Goal: Complete application form

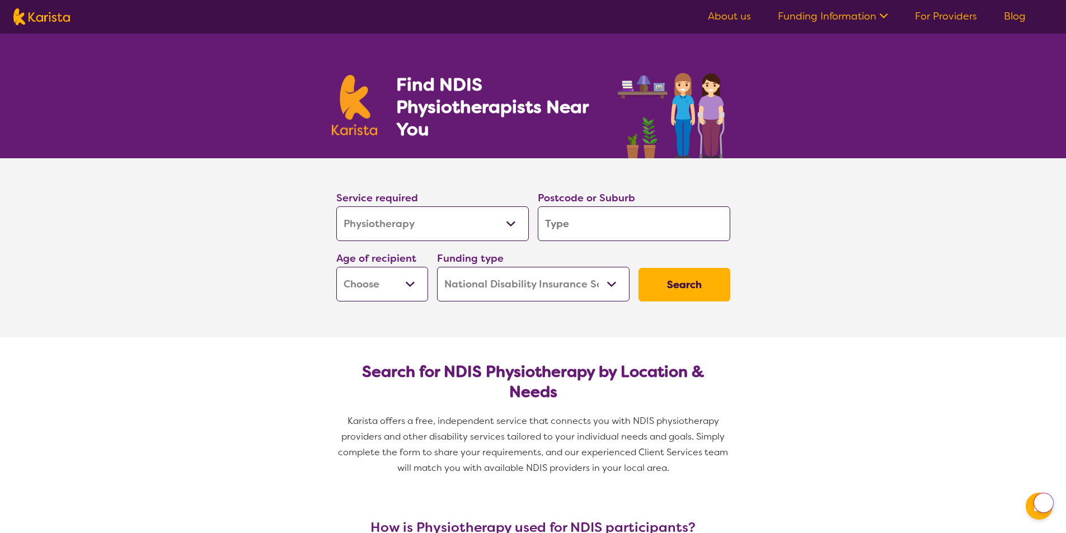
select select "Physiotherapy"
select select "NDIS"
select select "Physiotherapy"
select select "NDIS"
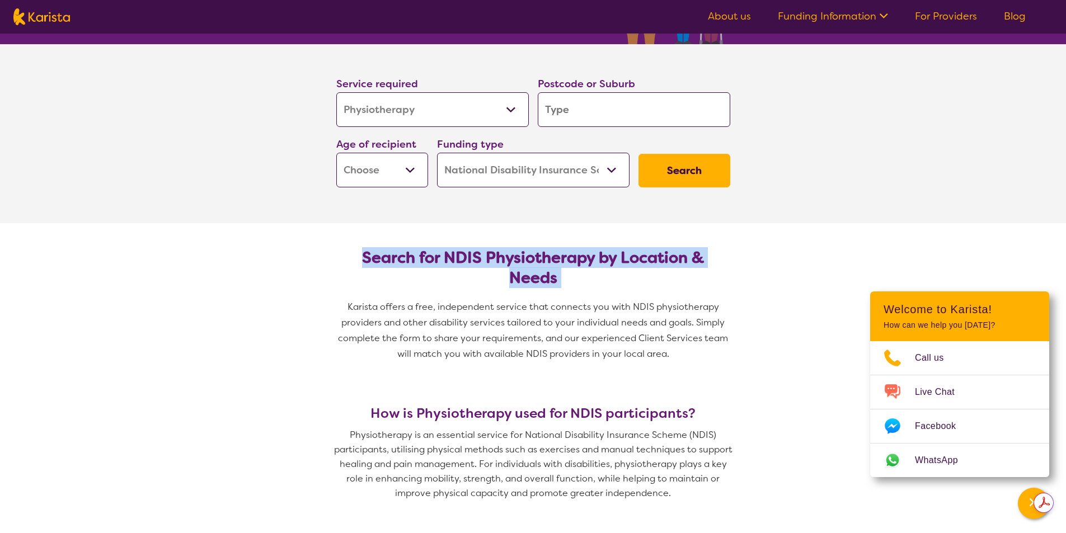
scroll to position [112, 0]
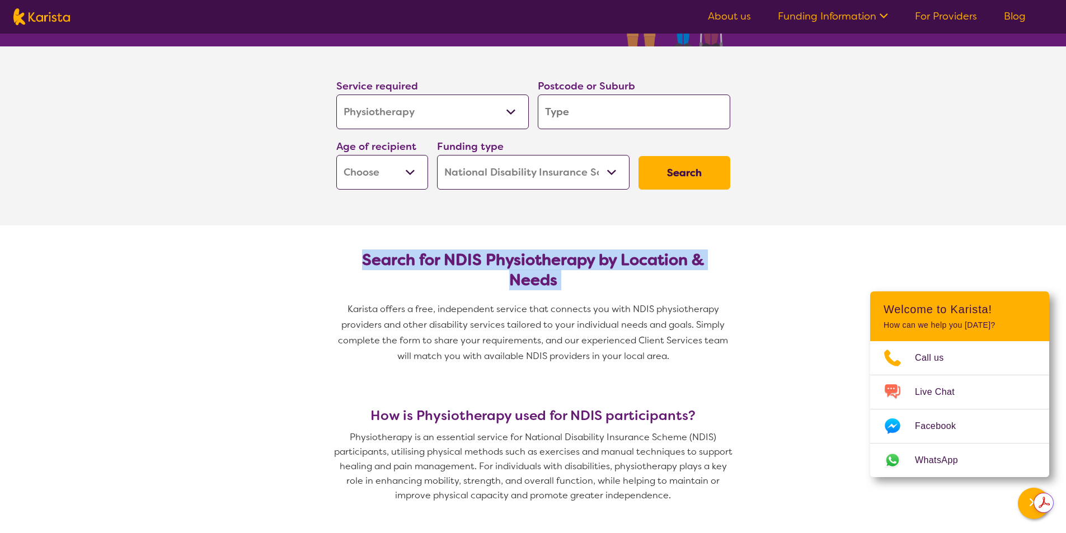
click at [855, 137] on section "Service required Allied Health Assistant Assessment ([MEDICAL_DATA] or [MEDICAL…" at bounding box center [533, 135] width 1066 height 179
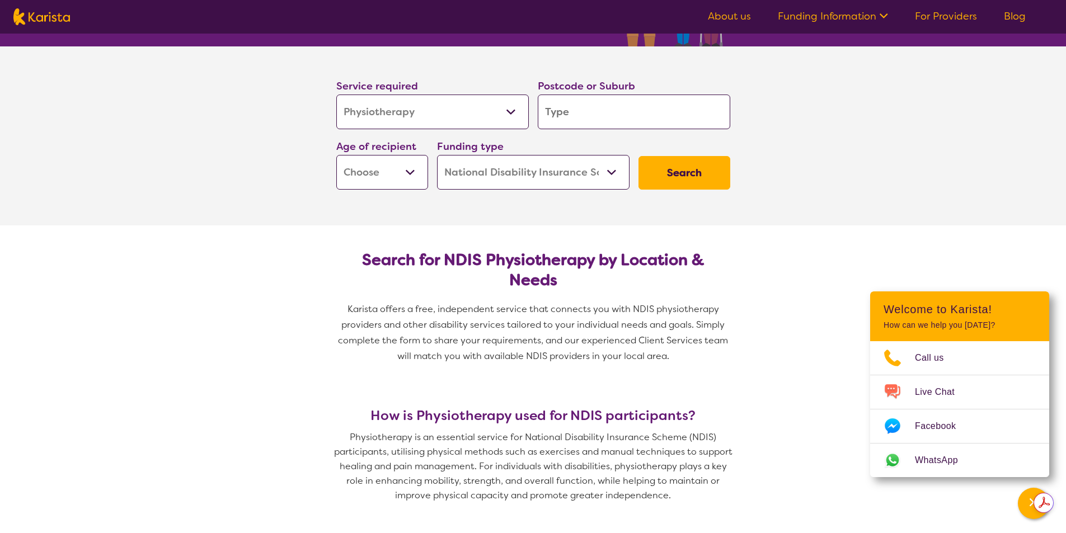
click at [855, 137] on section "Service required Allied Health Assistant Assessment ([MEDICAL_DATA] or [MEDICAL…" at bounding box center [533, 135] width 1066 height 179
click at [609, 114] on input "search" at bounding box center [634, 112] width 193 height 35
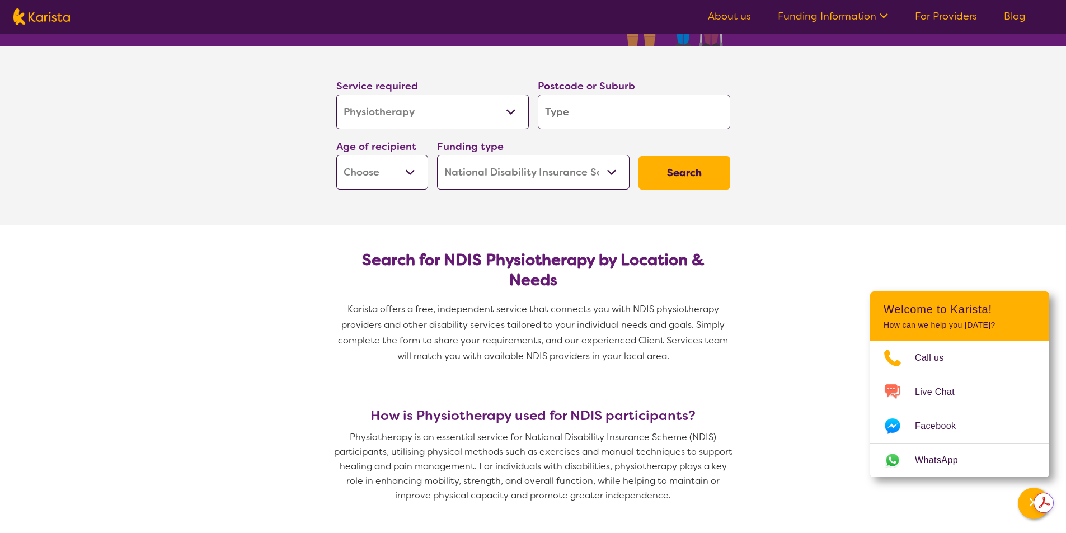
type input "3173"
click at [409, 167] on select "Early Childhood - 0 to 9 Child - 10 to 11 Adolescent - 12 to 17 Adult - 18 to 6…" at bounding box center [382, 172] width 92 height 35
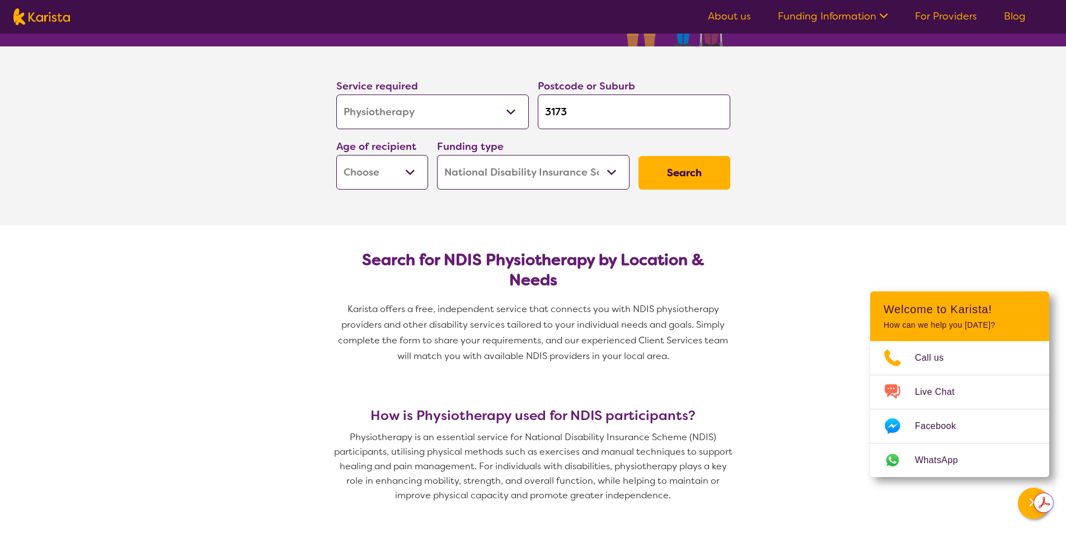
click at [409, 167] on select "Early Childhood - 0 to 9 Child - 10 to 11 Adolescent - 12 to 17 Adult - 18 to 6…" at bounding box center [382, 172] width 92 height 35
select select "AD"
click at [336, 155] on select "Early Childhood - 0 to 9 Child - 10 to 11 Adolescent - 12 to 17 Adult - 18 to 6…" at bounding box center [382, 172] width 92 height 35
select select "AD"
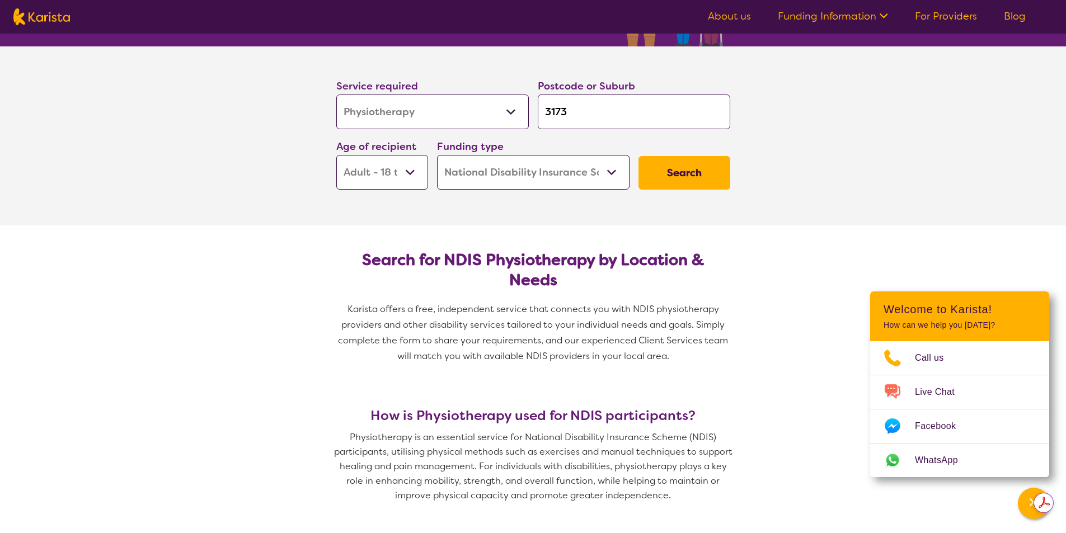
click at [613, 171] on select "Home Care Package (HCP) National Disability Insurance Scheme (NDIS) I don't know" at bounding box center [533, 172] width 193 height 35
click at [437, 155] on select "Home Care Package (HCP) National Disability Insurance Scheme (NDIS) I don't know" at bounding box center [533, 172] width 193 height 35
click at [606, 233] on section "Search for NDIS Physiotherapy by Location & Needs Karista offers a free, indepe…" at bounding box center [533, 304] width 430 height 156
click at [688, 180] on button "Search" at bounding box center [685, 173] width 92 height 34
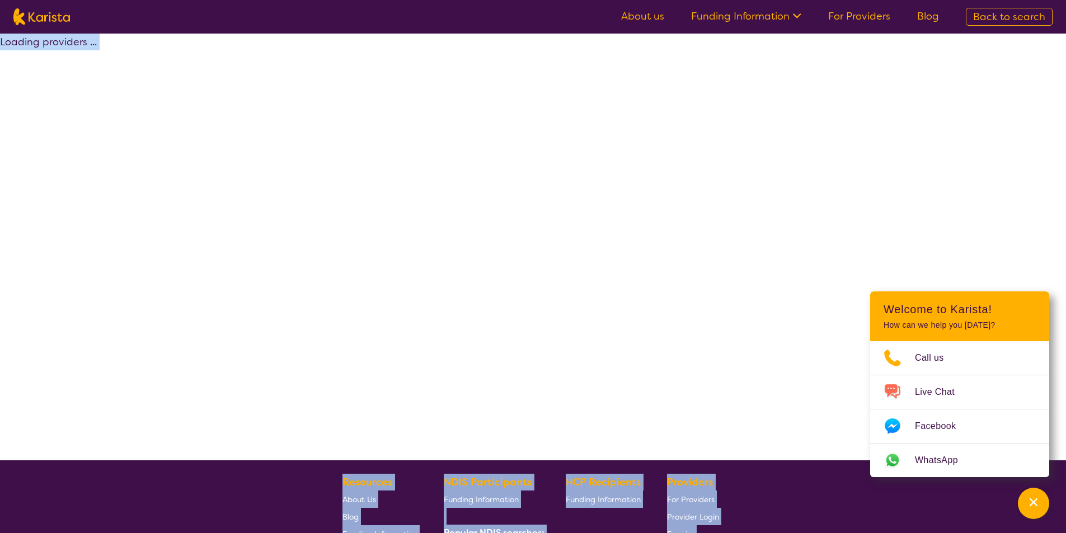
select select "by_score"
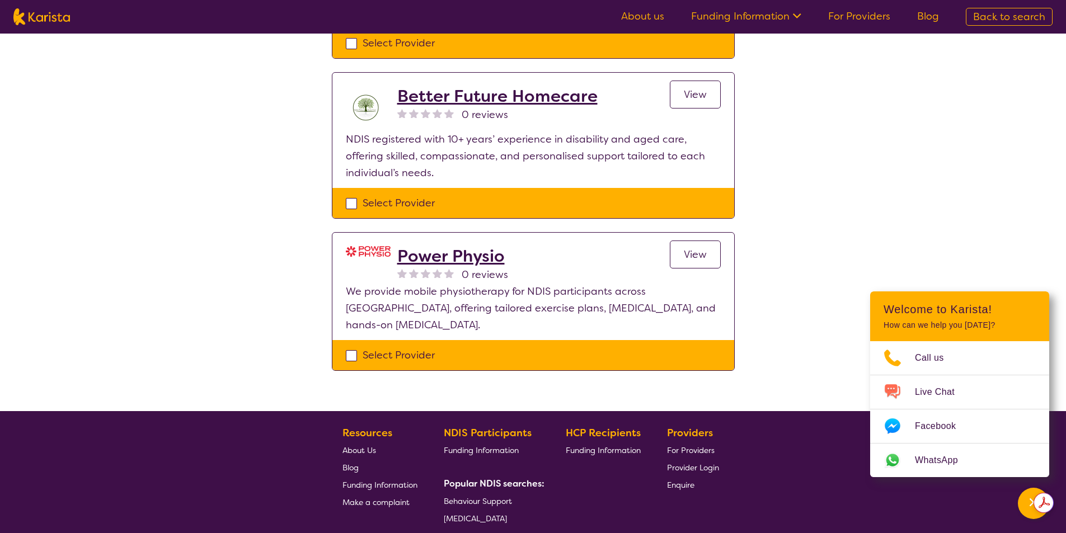
click at [355, 347] on div "Select Provider" at bounding box center [533, 355] width 375 height 17
checkbox input "true"
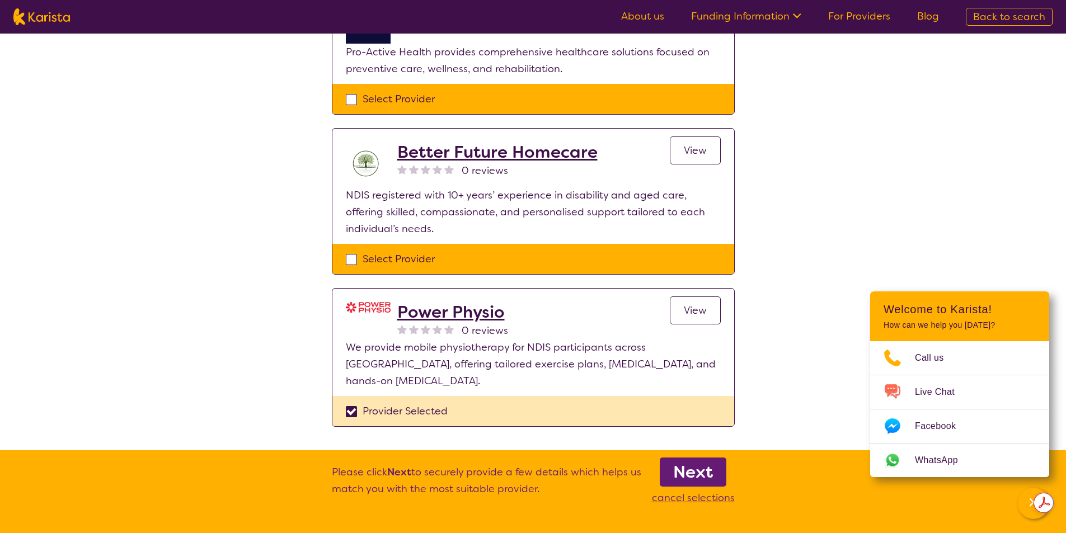
click at [713, 474] on b "Next" at bounding box center [693, 472] width 40 height 22
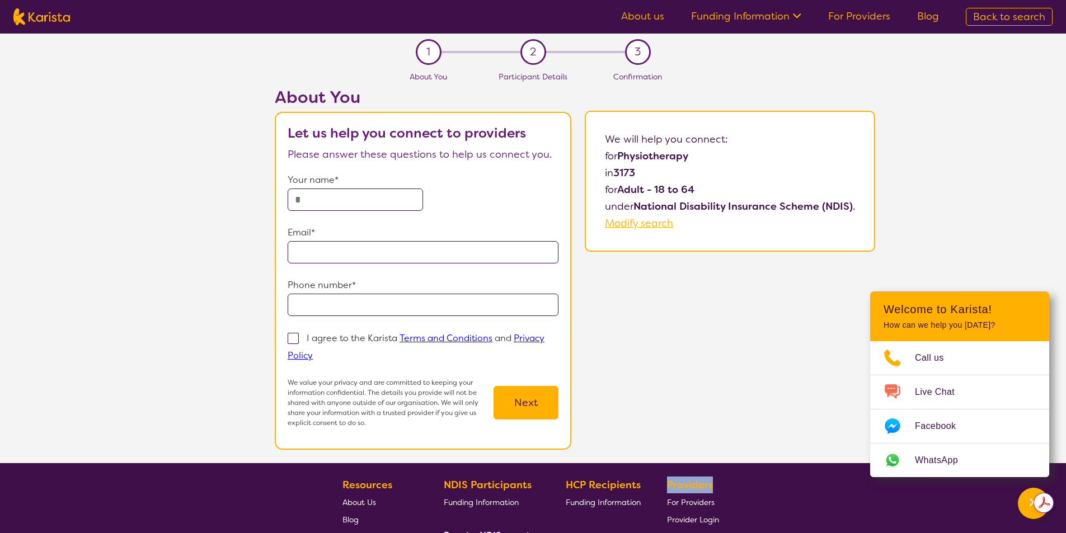
click at [378, 205] on input "text" at bounding box center [355, 200] width 135 height 22
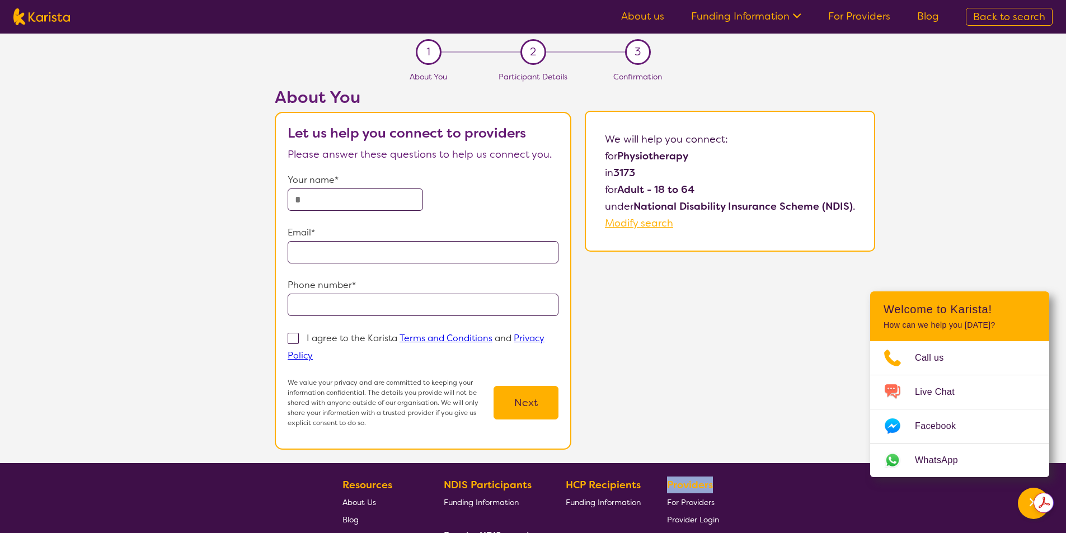
click at [378, 205] on input "text" at bounding box center [355, 200] width 135 height 22
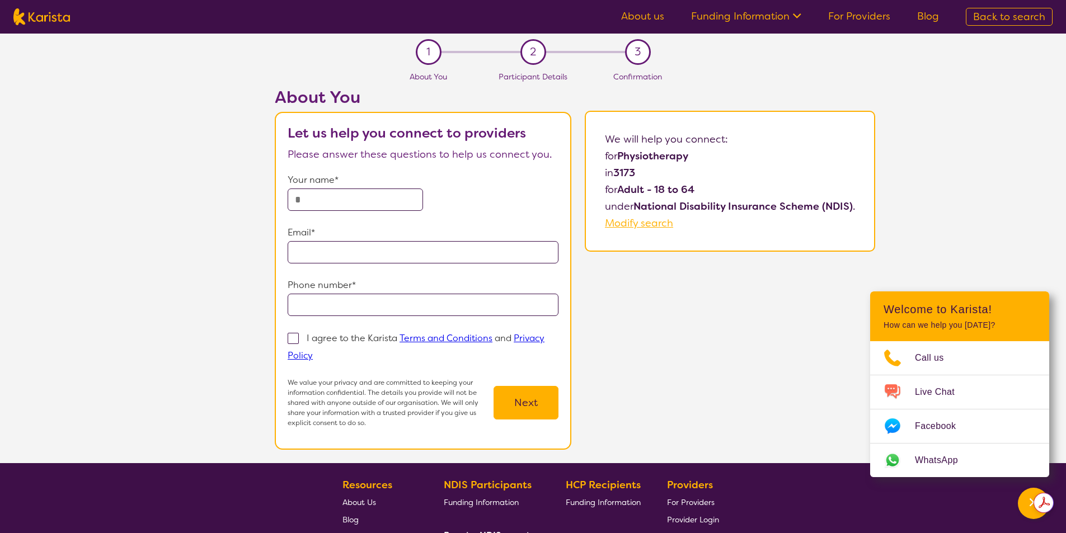
click at [378, 205] on input "text" at bounding box center [355, 200] width 135 height 22
type input "**********"
click at [294, 337] on span at bounding box center [293, 338] width 11 height 11
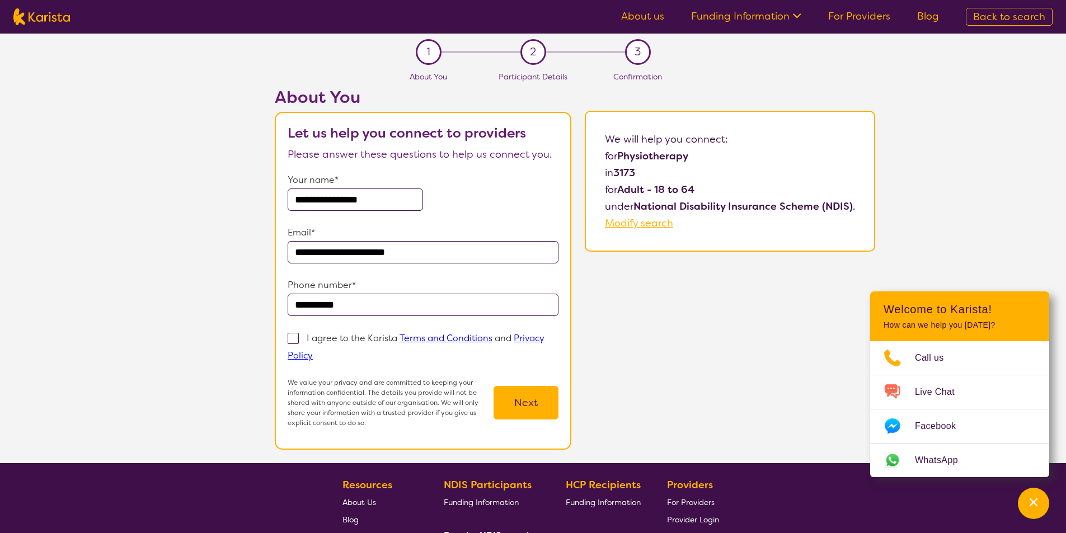
click at [313, 351] on input "I agree to the Karista Terms and Conditions and Privacy Policy" at bounding box center [316, 354] width 7 height 7
click at [294, 337] on span at bounding box center [293, 338] width 11 height 11
click at [313, 351] on input "I agree to the Karista Terms and Conditions and Privacy Policy" at bounding box center [316, 354] width 7 height 7
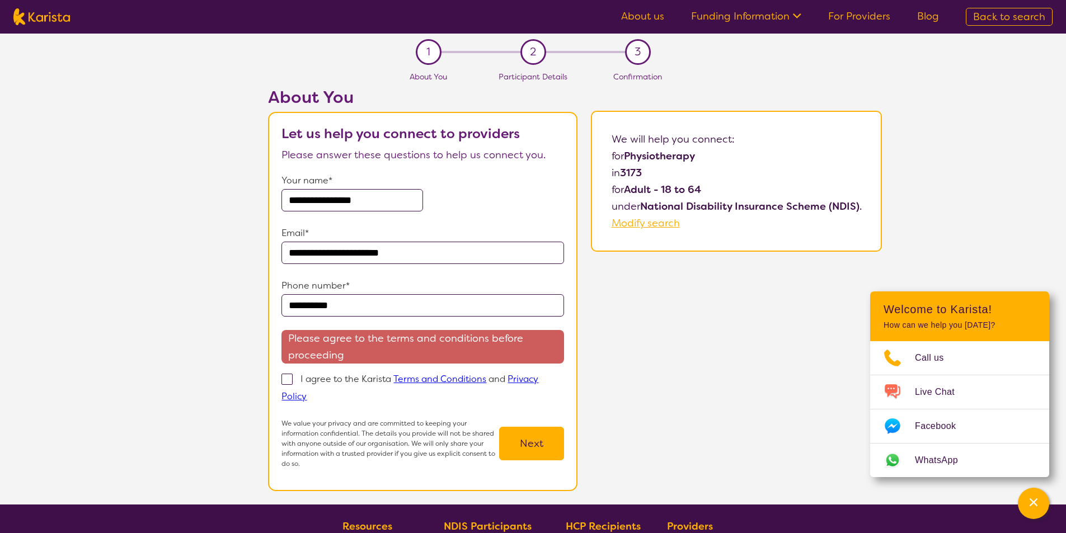
click at [289, 380] on span at bounding box center [287, 379] width 11 height 11
click at [307, 392] on input "I agree to the Karista Terms and Conditions and Privacy Policy" at bounding box center [310, 395] width 7 height 7
checkbox input "true"
click at [289, 419] on p "We value your privacy and are committed to keeping your information confidentia…" at bounding box center [391, 444] width 218 height 50
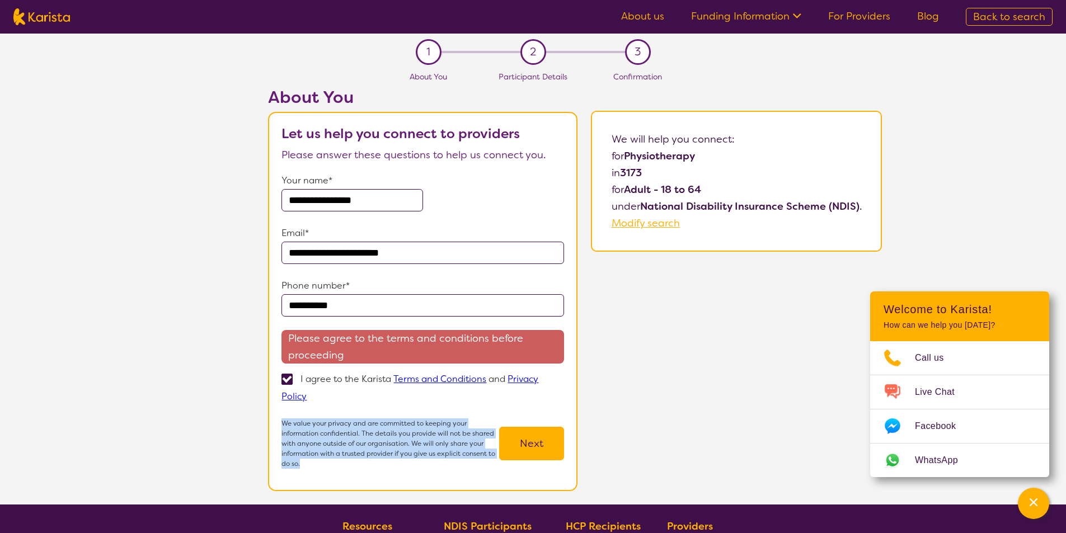
click at [289, 419] on p "We value your privacy and are committed to keeping your information confidentia…" at bounding box center [391, 444] width 218 height 50
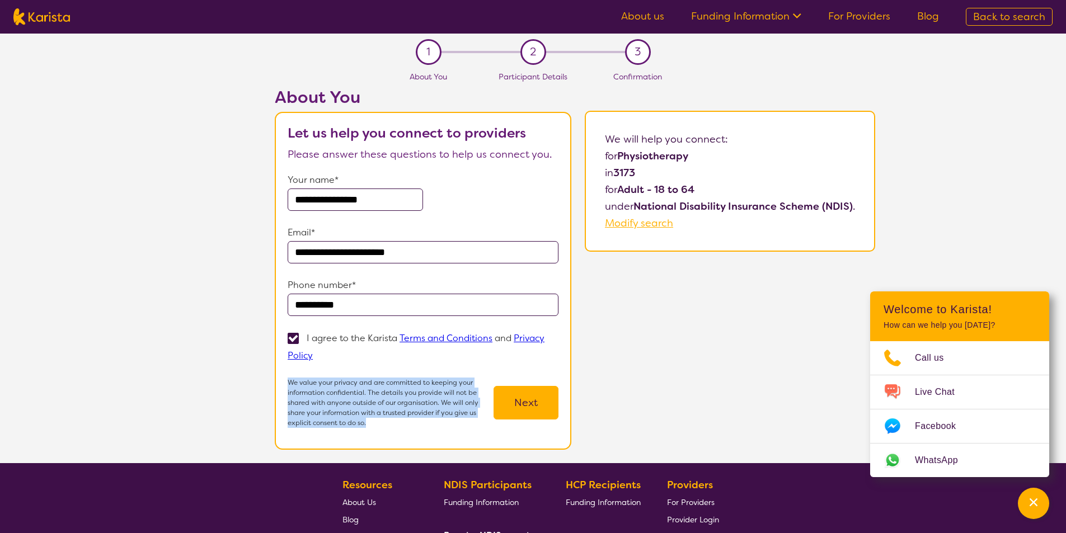
click at [524, 398] on button "Next" at bounding box center [526, 403] width 65 height 34
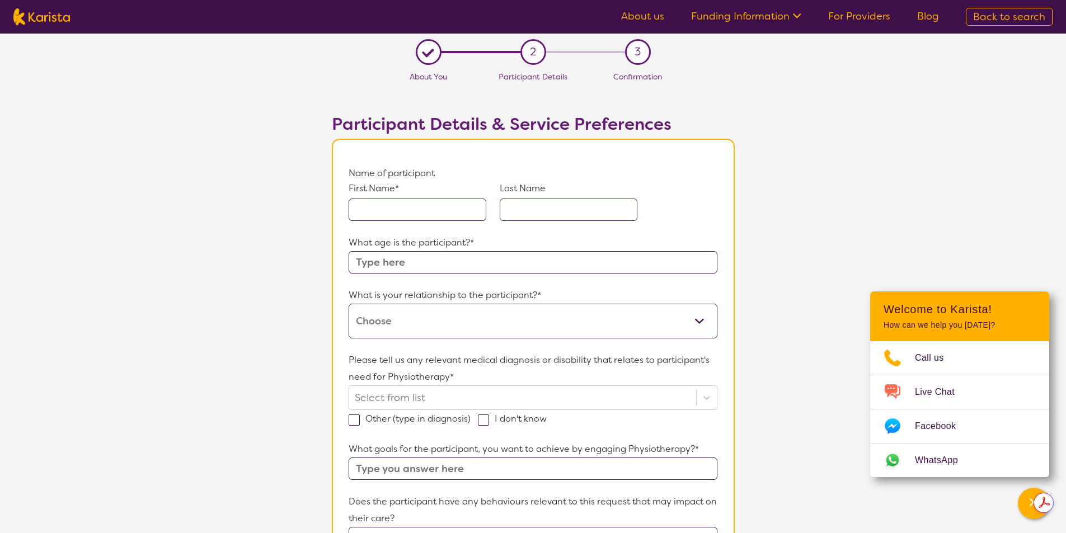
click at [440, 216] on input "text" at bounding box center [418, 210] width 138 height 22
type input "Modara"
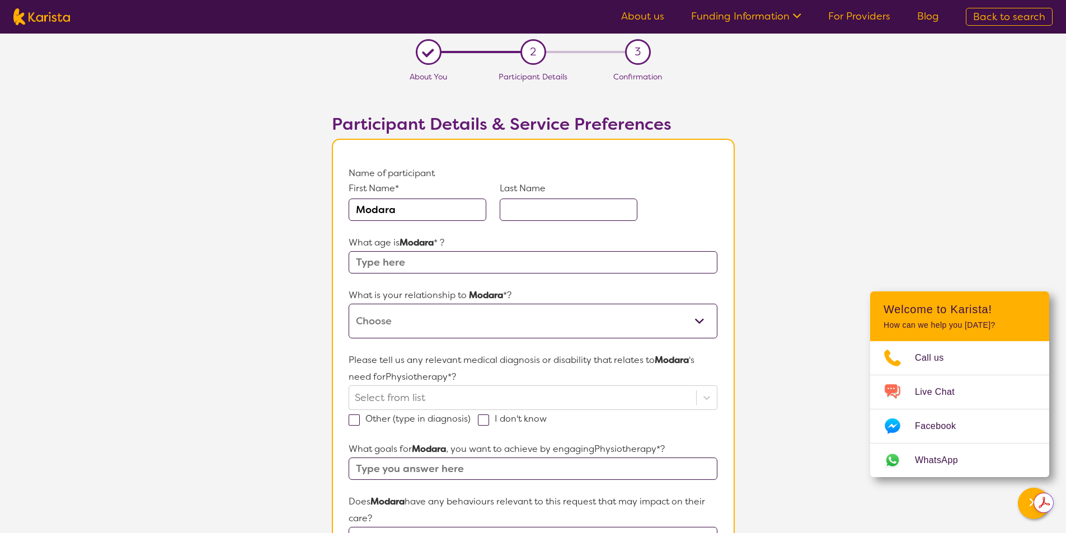
click at [552, 205] on input "text" at bounding box center [569, 210] width 138 height 22
type input "Gunaratne"
click at [439, 269] on input "text" at bounding box center [533, 262] width 368 height 22
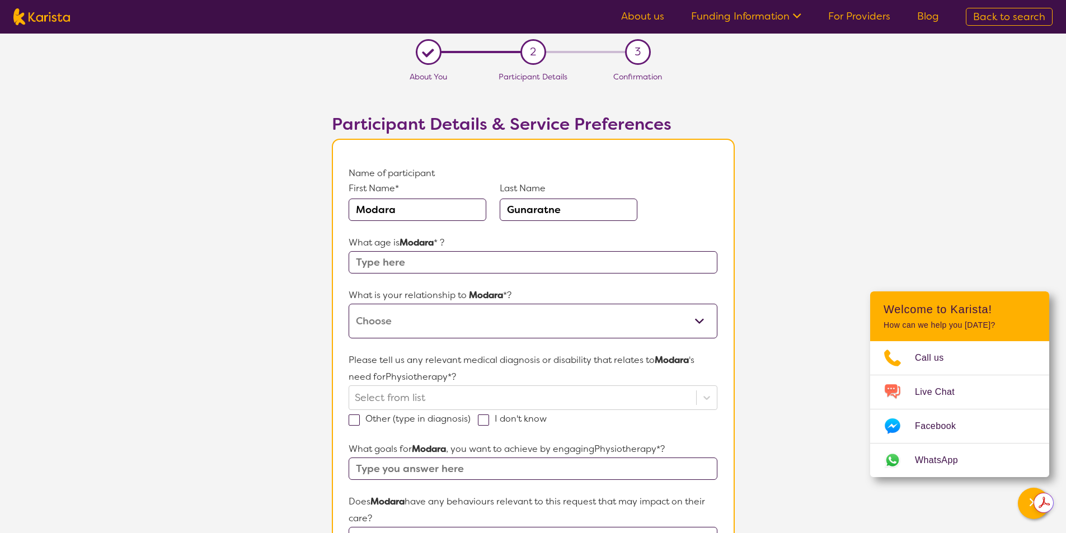
click at [434, 266] on input "text" at bounding box center [533, 262] width 368 height 22
type input "63 years"
click at [698, 324] on select "This request is for myself I am their parent I am their child I am their spouse…" at bounding box center [533, 321] width 368 height 35
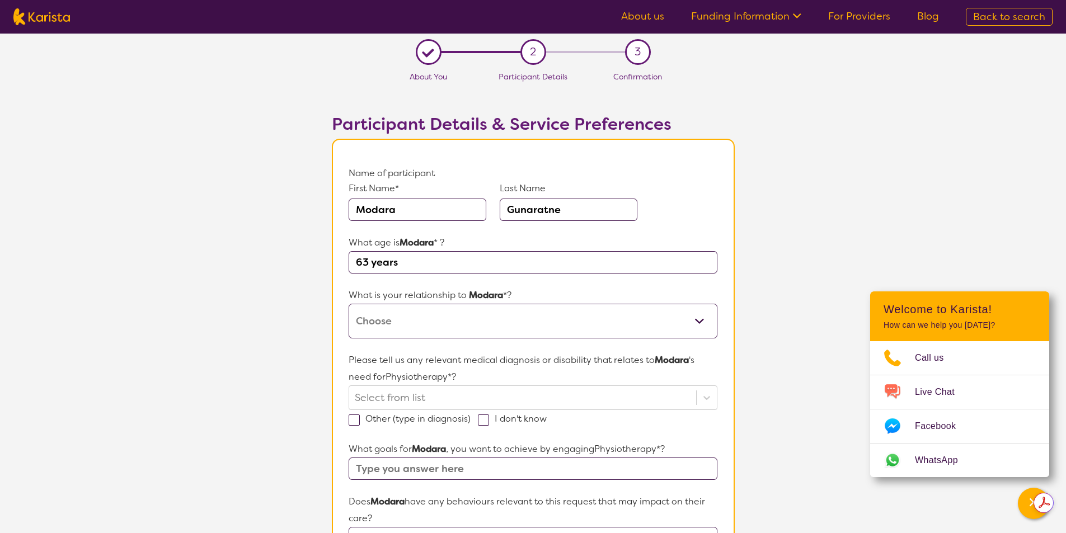
click at [698, 324] on select "This request is for myself I am their parent I am their child I am their spouse…" at bounding box center [533, 321] width 368 height 35
click at [700, 324] on select "This request is for myself I am their parent I am their child I am their spouse…" at bounding box center [533, 321] width 368 height 35
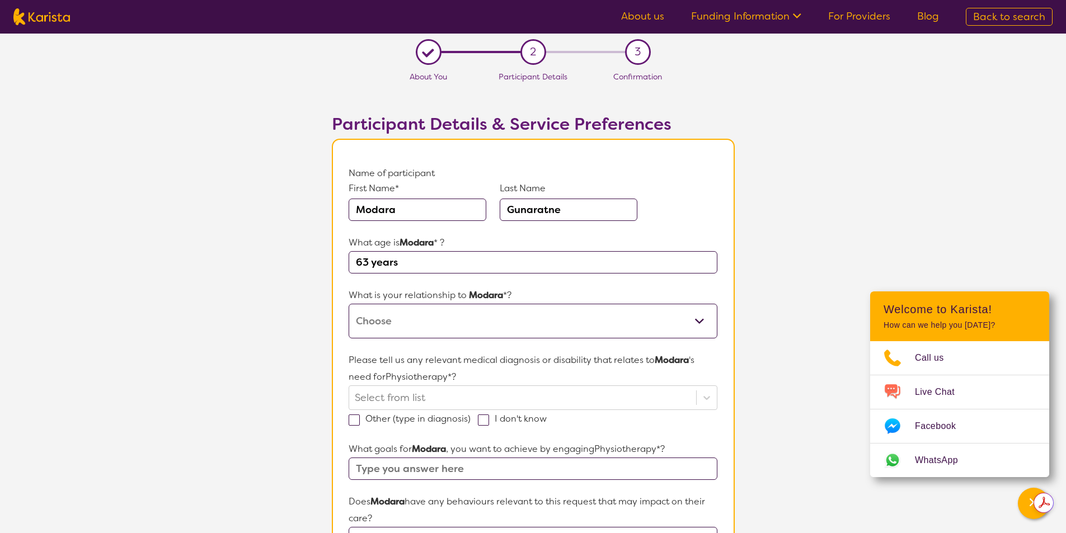
click at [701, 323] on select "This request is for myself I am their parent I am their child I am their spouse…" at bounding box center [533, 321] width 368 height 35
select select "This request is for myself"
click at [349, 304] on select "This request is for myself I am their parent I am their child I am their spouse…" at bounding box center [533, 321] width 368 height 35
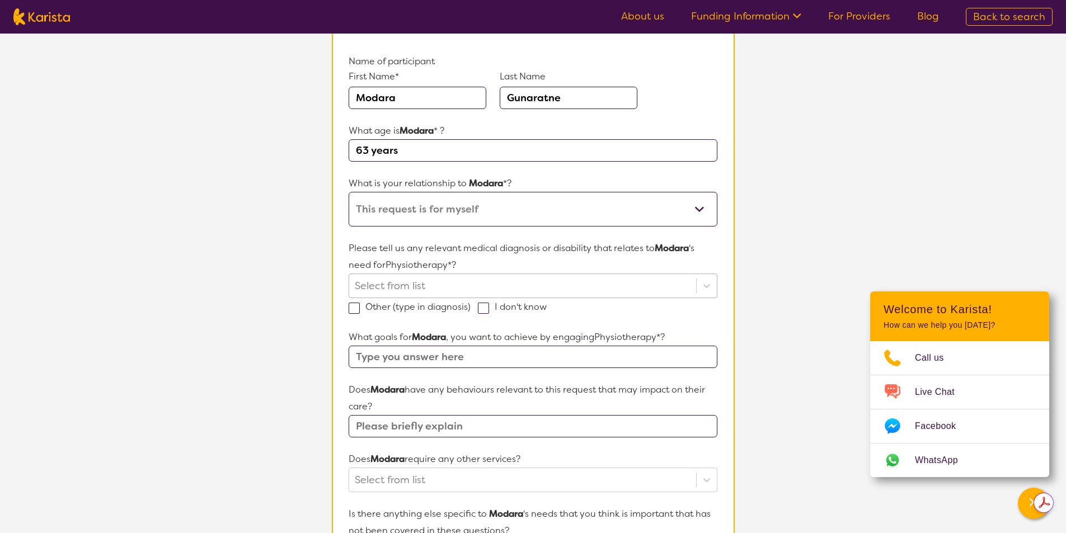
click at [448, 285] on div at bounding box center [522, 285] width 335 height 19
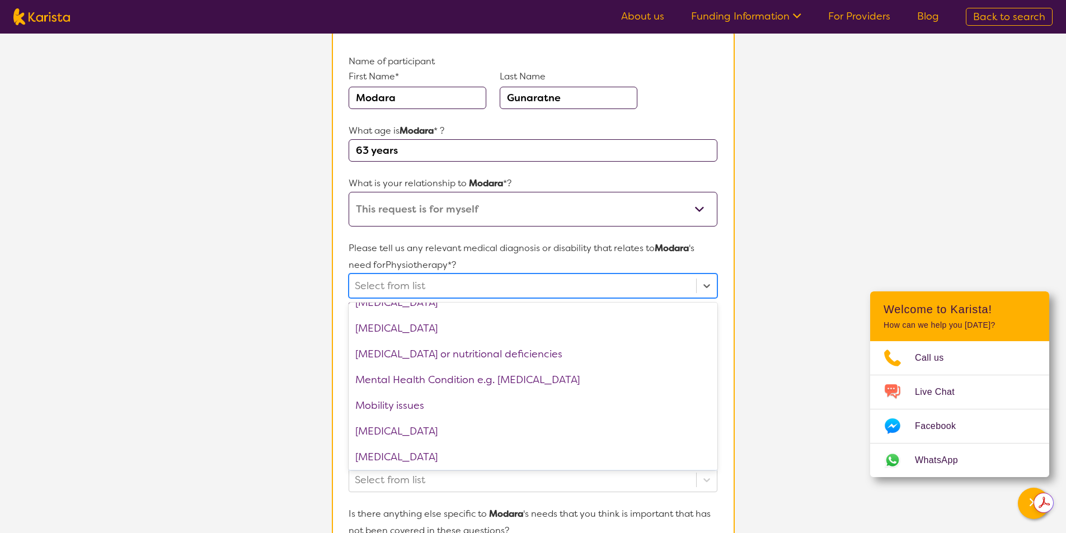
scroll to position [1063, 0]
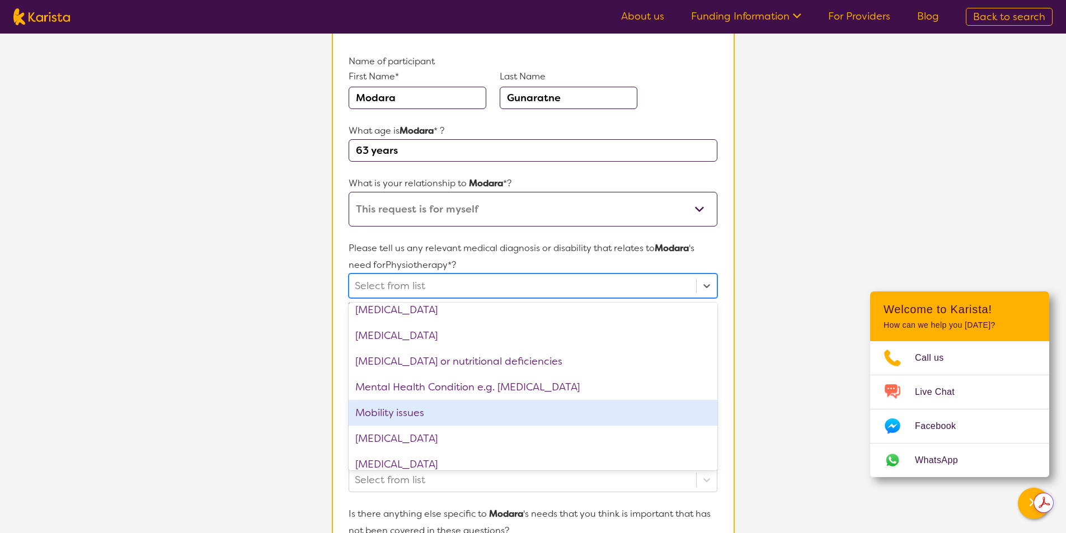
click at [494, 409] on div "Mobility issues" at bounding box center [533, 413] width 368 height 26
click at [494, 426] on div "[MEDICAL_DATA]" at bounding box center [533, 439] width 368 height 26
click at [494, 452] on div "[MEDICAL_DATA]" at bounding box center [533, 465] width 368 height 26
click at [494, 477] on div "[MEDICAL_DATA]" at bounding box center [533, 490] width 368 height 26
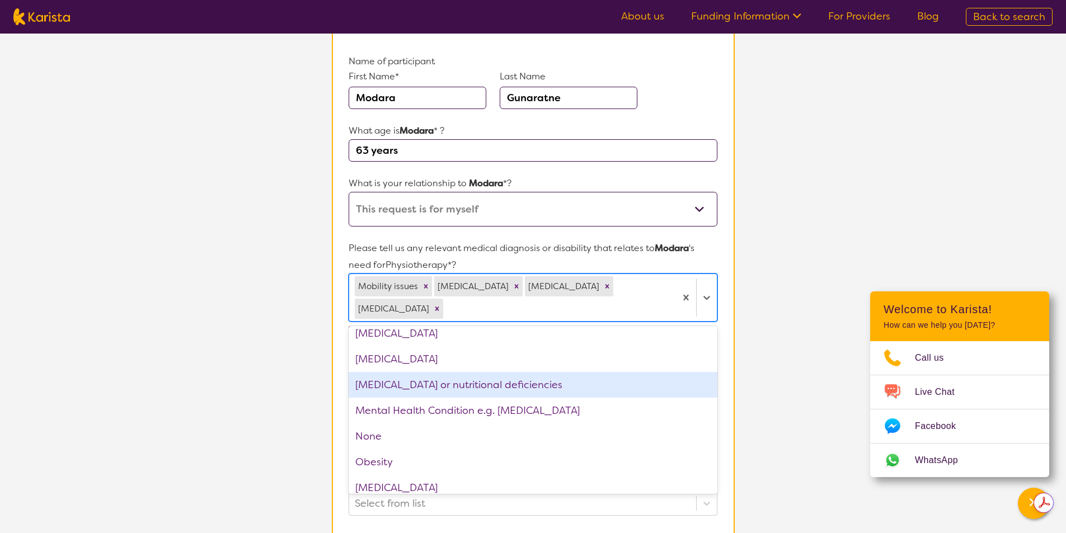
click at [606, 393] on div "[MEDICAL_DATA] or nutritional deficiencies" at bounding box center [533, 385] width 368 height 26
click at [606, 398] on div "Mental Health Condition e.g. [MEDICAL_DATA]" at bounding box center [533, 411] width 368 height 26
click at [606, 372] on div "[MEDICAL_DATA]" at bounding box center [533, 359] width 368 height 26
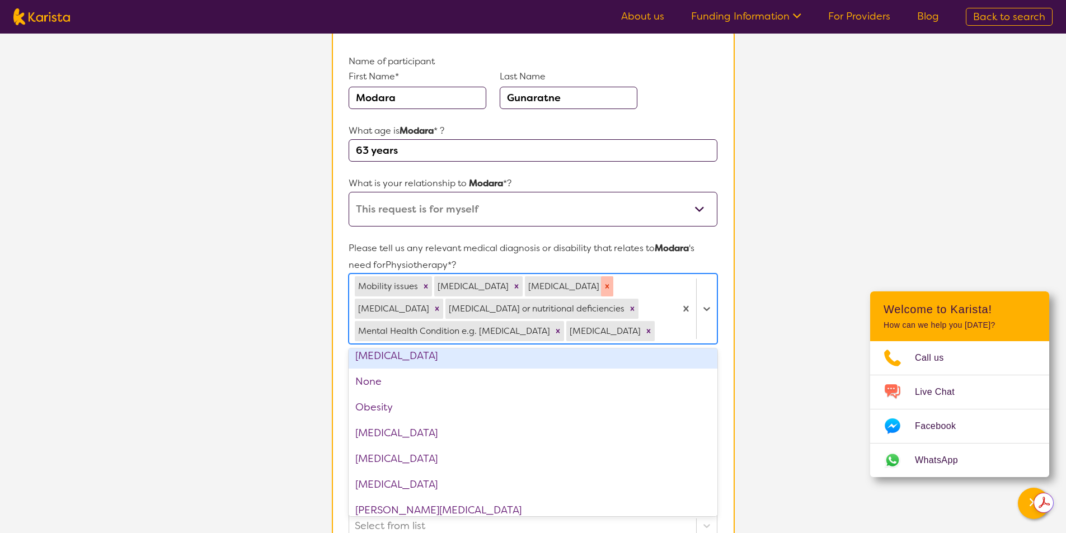
click at [611, 287] on icon "Remove Muscular dystrophy" at bounding box center [607, 287] width 8 height 8
click at [431, 299] on div "[MEDICAL_DATA]" at bounding box center [393, 309] width 76 height 20
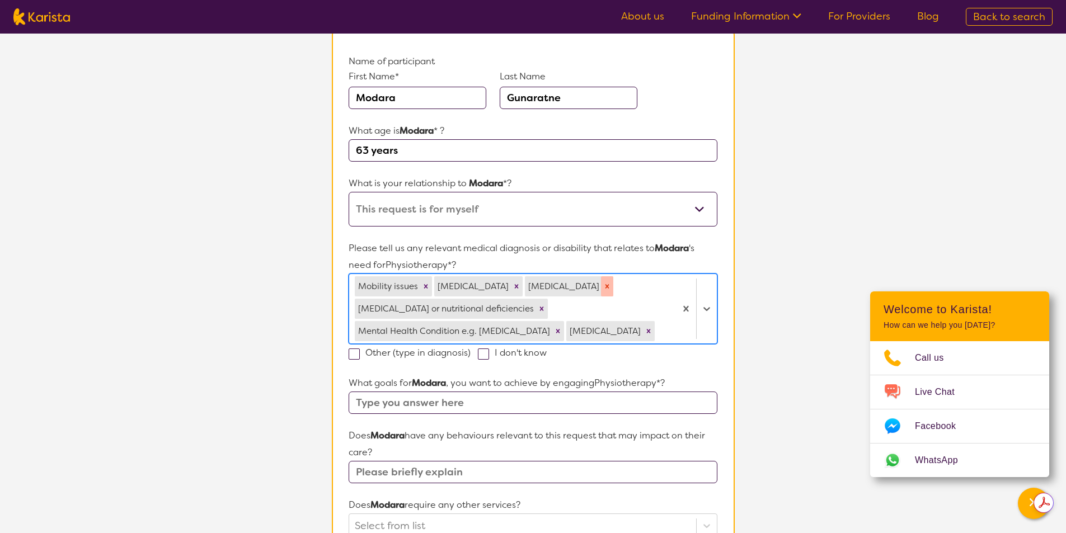
click at [613, 282] on div "Remove Neurological disorder" at bounding box center [607, 286] width 12 height 20
click at [624, 282] on div "Mobility issues [MEDICAL_DATA] [MEDICAL_DATA] [MEDICAL_DATA] or nutritional def…" at bounding box center [512, 308] width 326 height 69
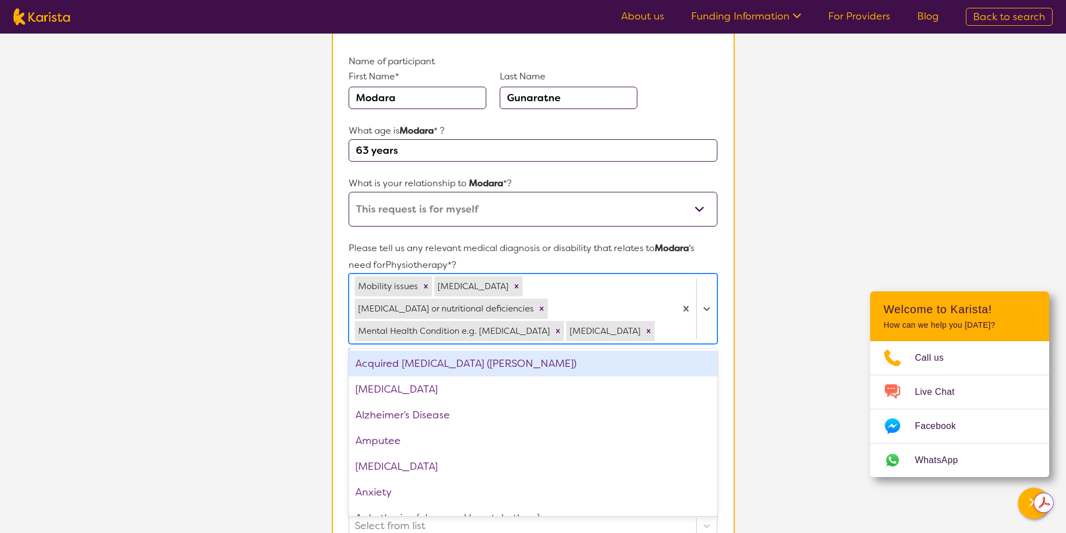
click at [624, 282] on div "Mobility issues [MEDICAL_DATA] [MEDICAL_DATA] or nutritional deficiencies Menta…" at bounding box center [512, 308] width 326 height 69
click at [515, 288] on icon "Remove Multiple sclerosis" at bounding box center [517, 286] width 4 height 4
click at [515, 299] on div "[MEDICAL_DATA] or nutritional deficiencies" at bounding box center [445, 309] width 181 height 20
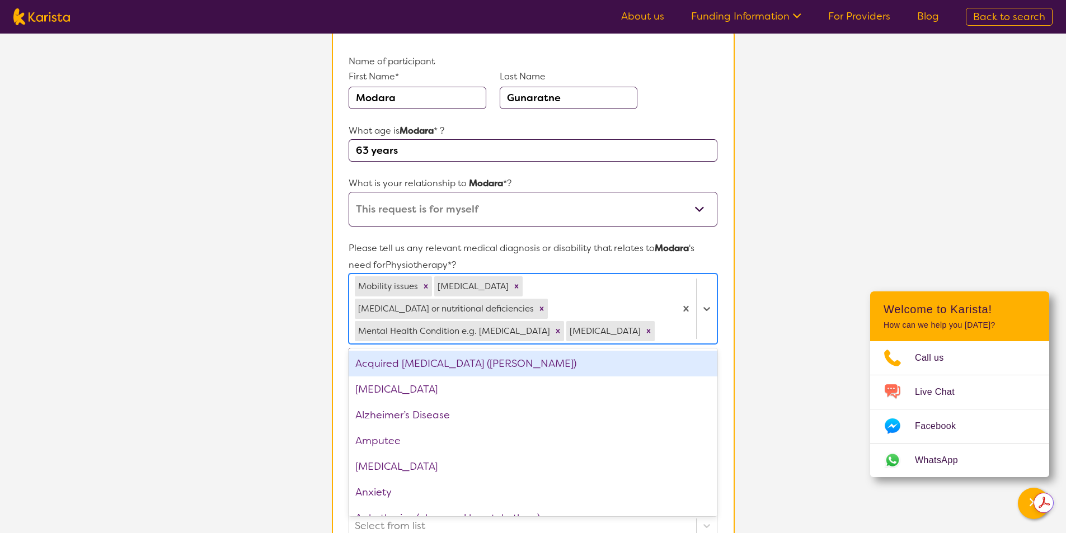
click at [515, 299] on div "[MEDICAL_DATA] or nutritional deficiencies" at bounding box center [445, 309] width 181 height 20
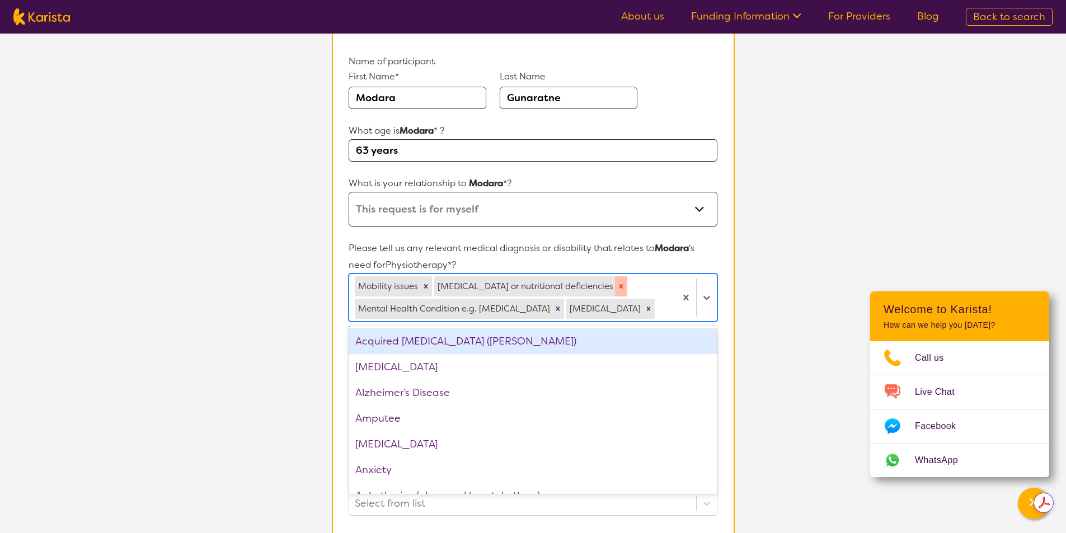
click at [620, 285] on icon "Remove Malnutrition or nutritional deficiencies" at bounding box center [622, 286] width 4 height 4
click at [552, 299] on div "Mental Health Condition e.g. [MEDICAL_DATA]" at bounding box center [453, 309] width 197 height 20
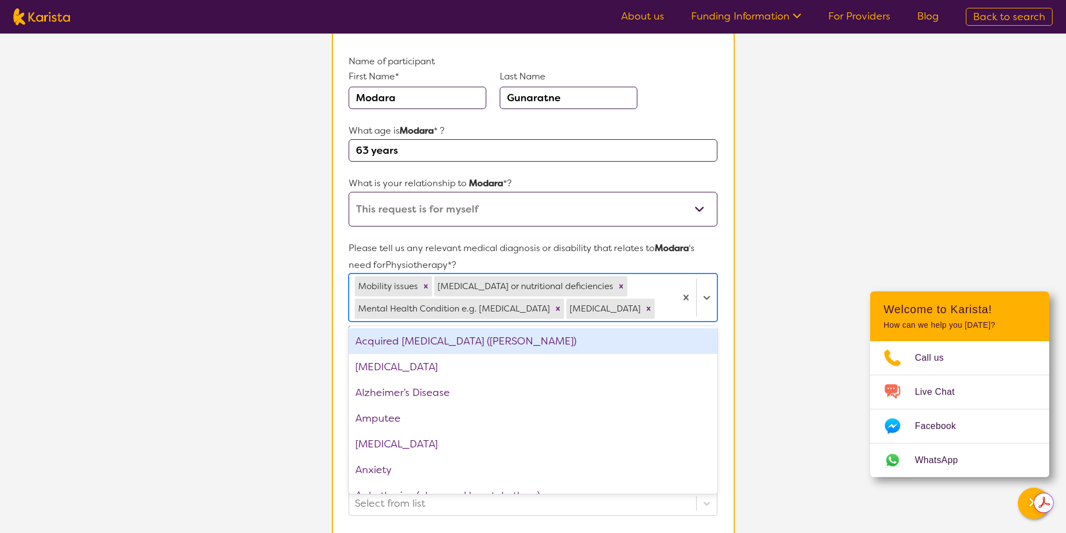
click at [552, 299] on div "Mental Health Condition e.g. [MEDICAL_DATA]" at bounding box center [453, 309] width 197 height 20
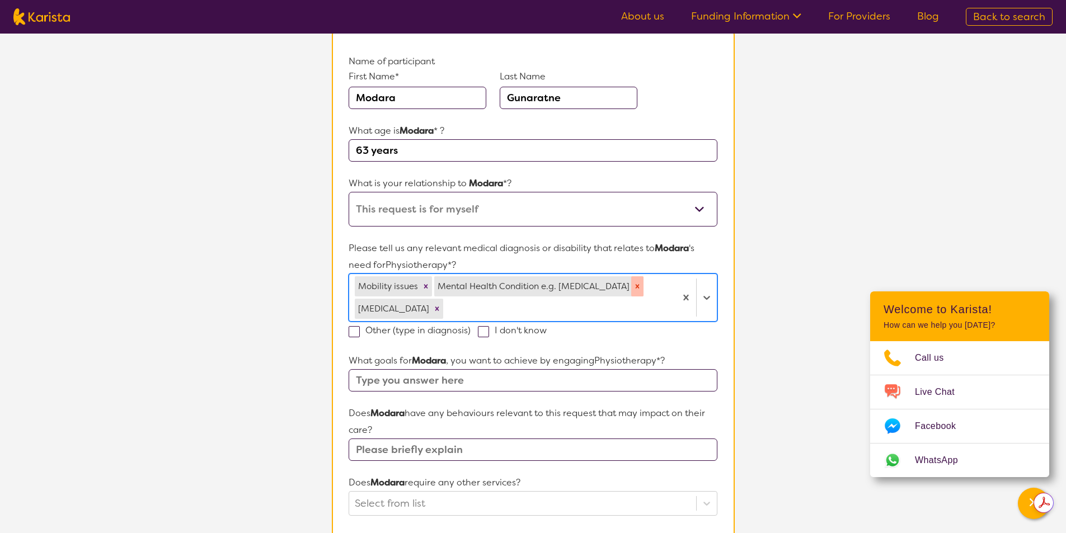
click at [634, 286] on icon "Remove Mental Health Condition e.g. Depression" at bounding box center [638, 287] width 8 height 8
click at [607, 299] on div at bounding box center [558, 308] width 224 height 19
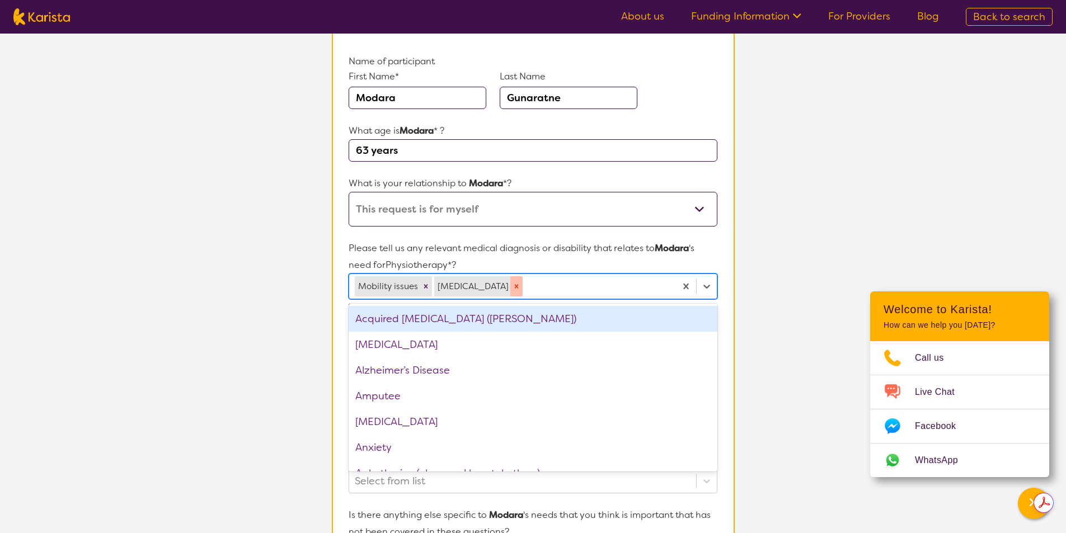
click at [521, 283] on icon "Remove Macular degeneration" at bounding box center [517, 287] width 8 height 8
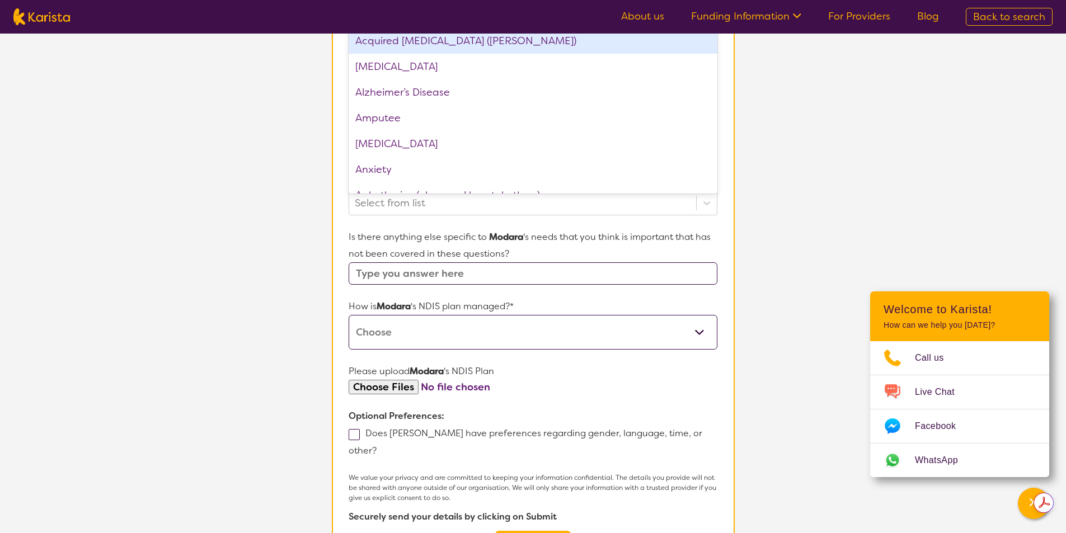
scroll to position [392, 0]
click at [505, 272] on input "text" at bounding box center [533, 272] width 368 height 22
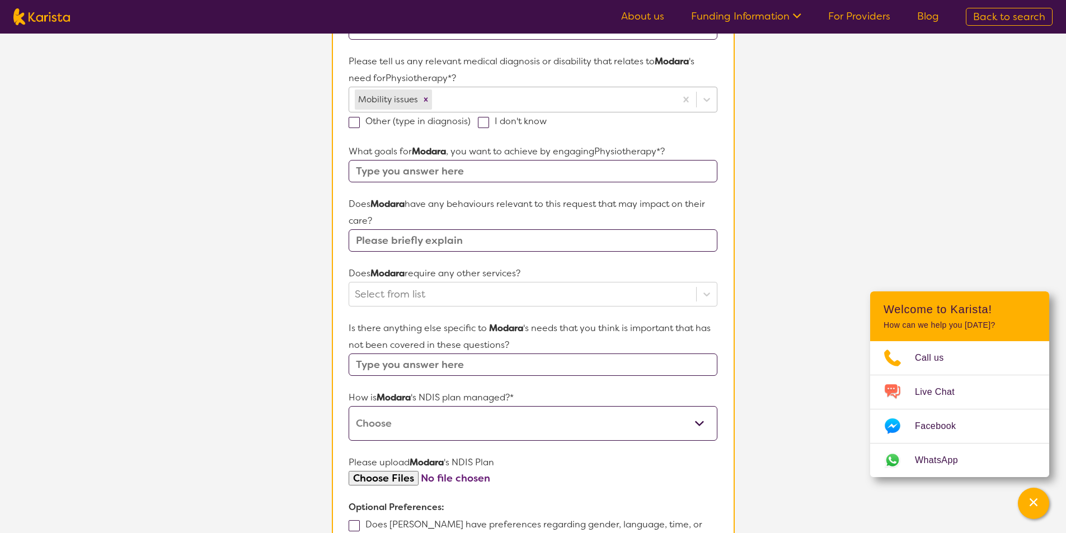
scroll to position [224, 0]
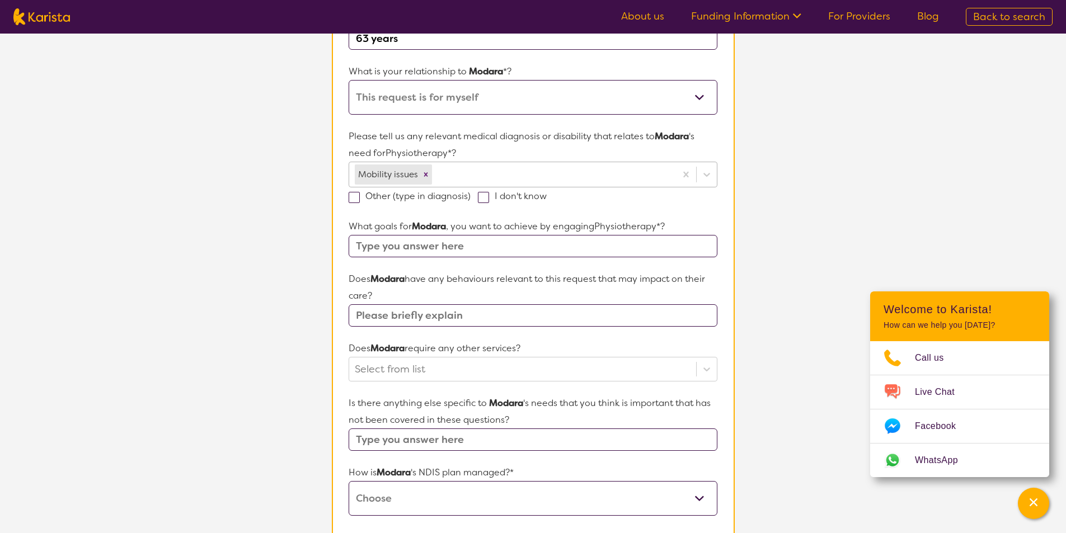
click at [353, 199] on span at bounding box center [354, 197] width 11 height 11
click at [471, 199] on input "Other (type in diagnosis)" at bounding box center [474, 195] width 7 height 7
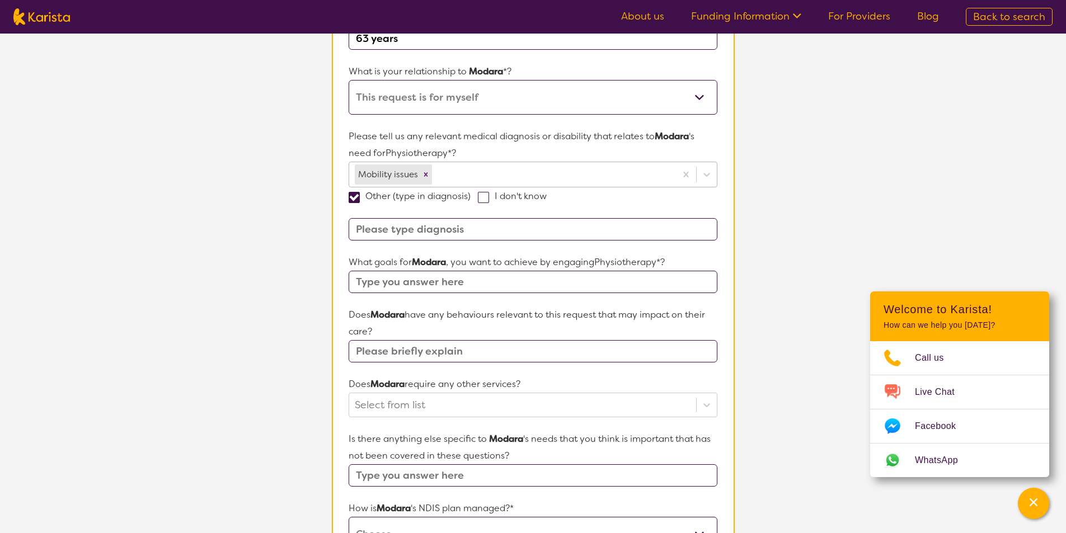
click at [483, 234] on input at bounding box center [533, 229] width 368 height 22
click at [481, 231] on input at bounding box center [533, 229] width 368 height 22
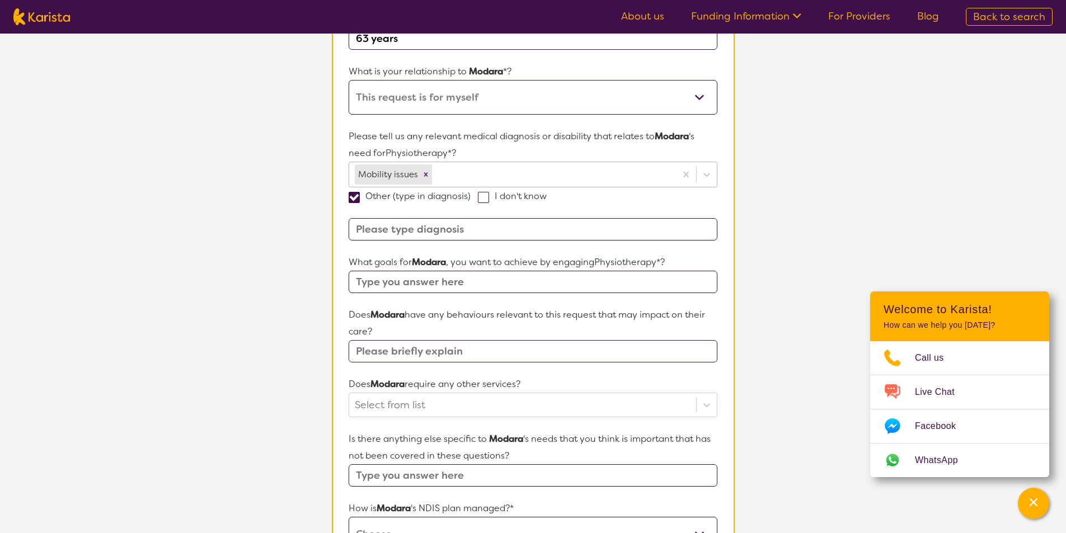
click at [481, 231] on input at bounding box center [533, 229] width 368 height 22
click at [481, 229] on input at bounding box center [533, 229] width 368 height 22
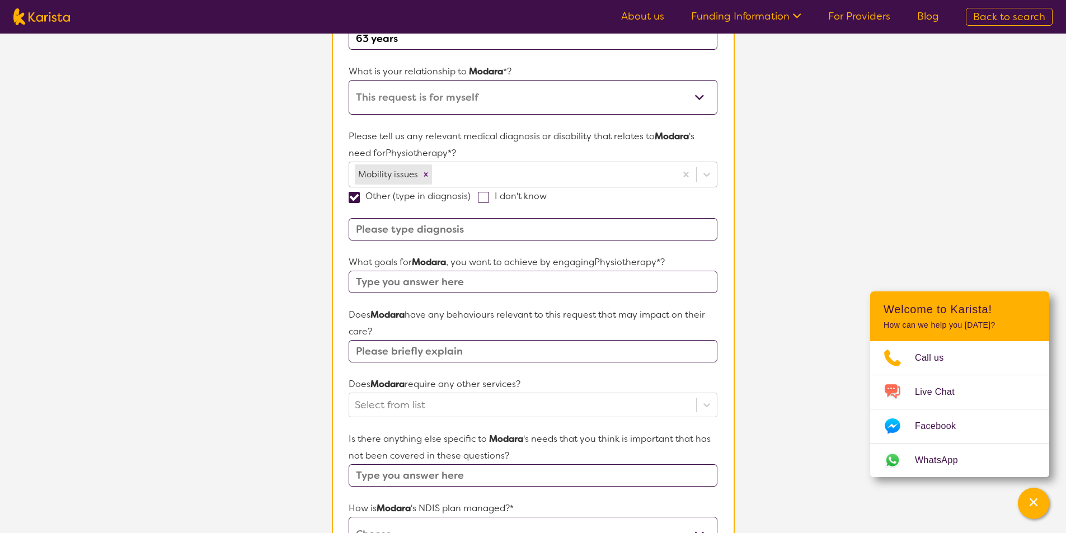
click at [481, 229] on input at bounding box center [533, 229] width 368 height 22
click at [355, 200] on span at bounding box center [354, 197] width 11 height 11
click at [471, 199] on input "Other (type in diagnosis)" at bounding box center [474, 195] width 7 height 7
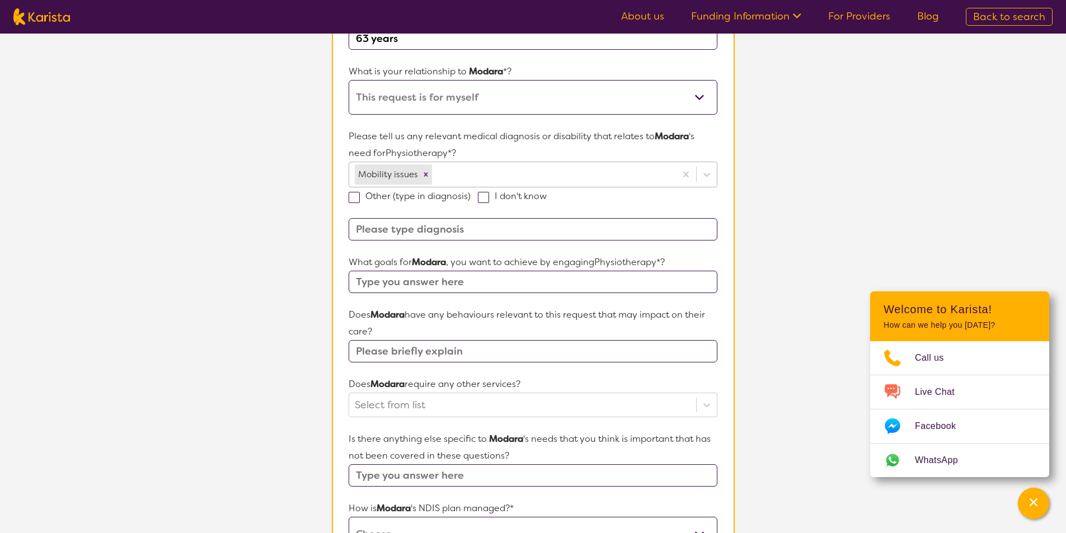
click at [355, 200] on span at bounding box center [354, 197] width 11 height 11
click at [471, 199] on input "Other (type in diagnosis)" at bounding box center [474, 195] width 7 height 7
click at [355, 200] on span at bounding box center [354, 197] width 11 height 11
click at [471, 199] on input "Other (type in diagnosis)" at bounding box center [474, 195] width 7 height 7
click at [355, 200] on span at bounding box center [354, 197] width 11 height 11
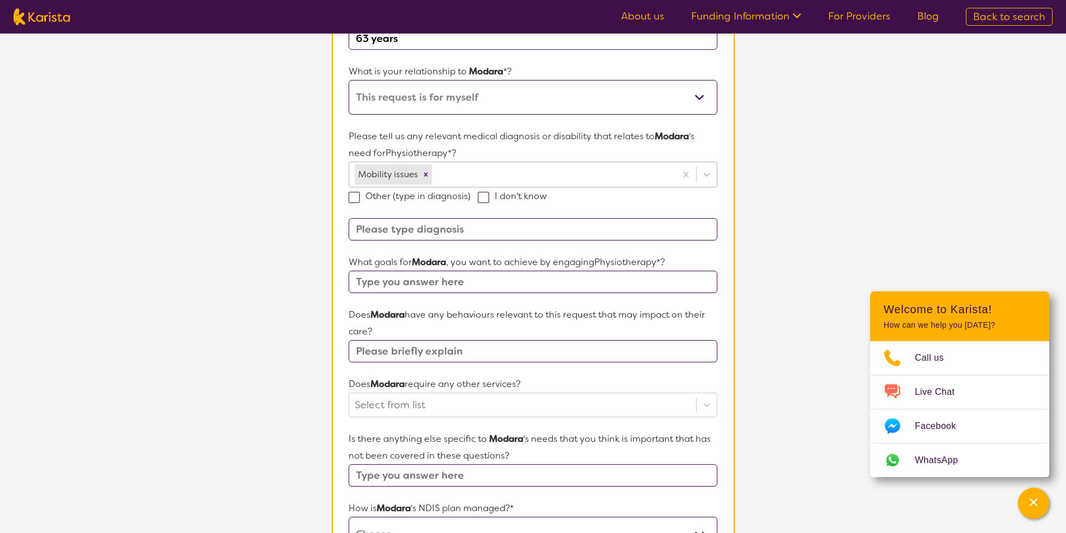
click at [471, 199] on input "Other (type in diagnosis)" at bounding box center [474, 195] width 7 height 7
click at [355, 199] on span at bounding box center [354, 197] width 11 height 11
click at [471, 199] on input "Other (type in diagnosis)" at bounding box center [474, 195] width 7 height 7
click at [355, 199] on span at bounding box center [354, 197] width 11 height 11
click at [471, 199] on input "Other (type in diagnosis)" at bounding box center [474, 195] width 7 height 7
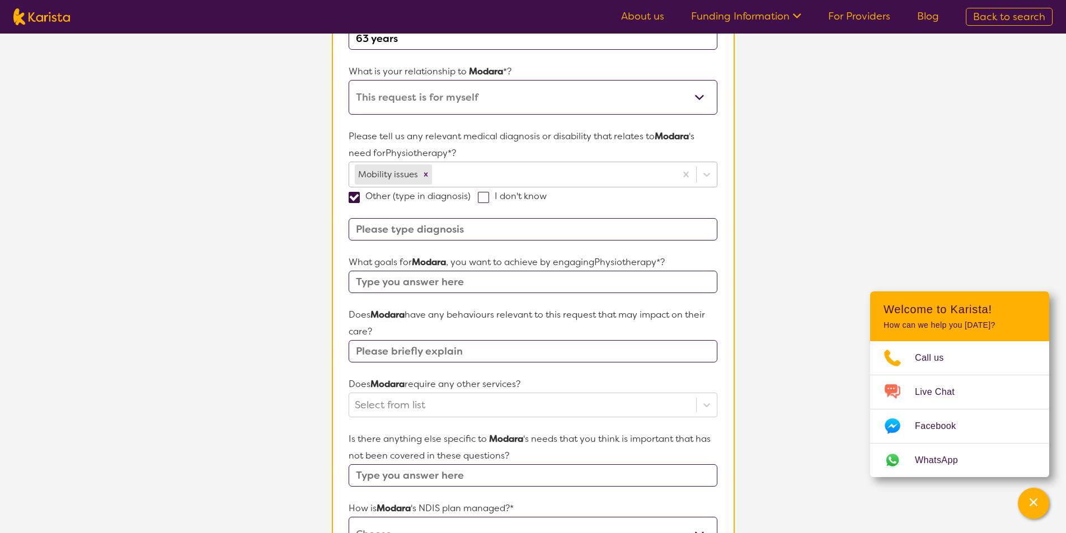
click at [355, 199] on span at bounding box center [354, 197] width 11 height 11
click at [471, 199] on input "Other (type in diagnosis)" at bounding box center [474, 195] width 7 height 7
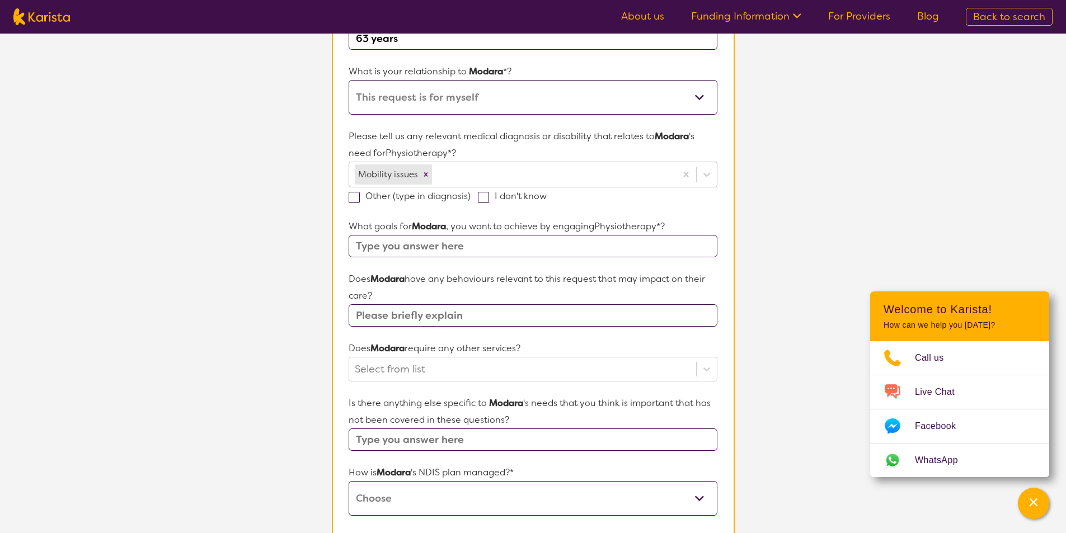
click at [355, 199] on span at bounding box center [354, 197] width 11 height 11
click at [471, 199] on input "Other (type in diagnosis)" at bounding box center [474, 195] width 7 height 7
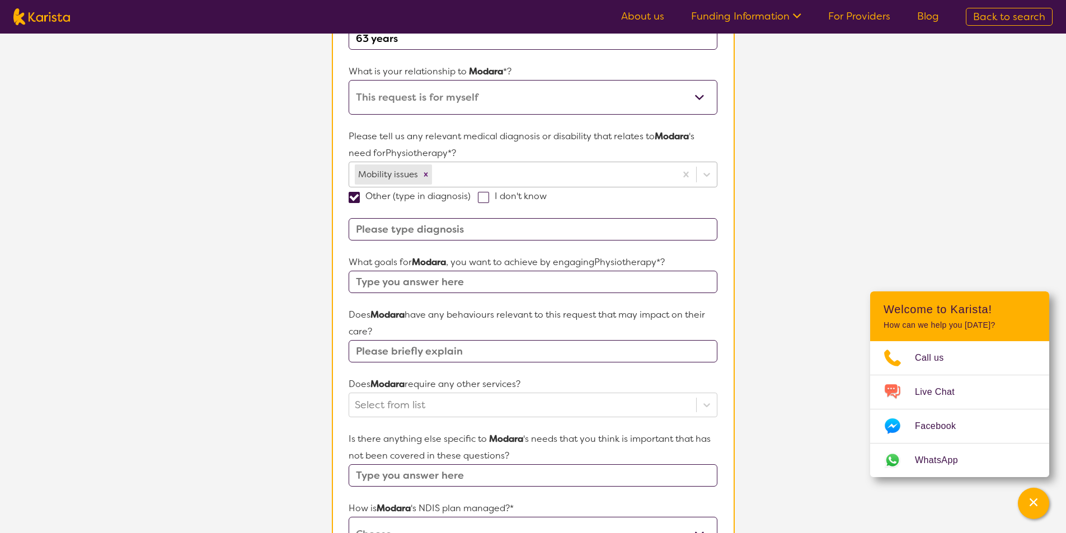
click at [354, 199] on span at bounding box center [354, 197] width 11 height 11
click at [471, 199] on input "Other (type in diagnosis)" at bounding box center [474, 195] width 7 height 7
click at [354, 199] on span at bounding box center [354, 197] width 11 height 11
click at [471, 199] on input "Other (type in diagnosis)" at bounding box center [474, 195] width 7 height 7
click at [354, 199] on span at bounding box center [354, 197] width 11 height 11
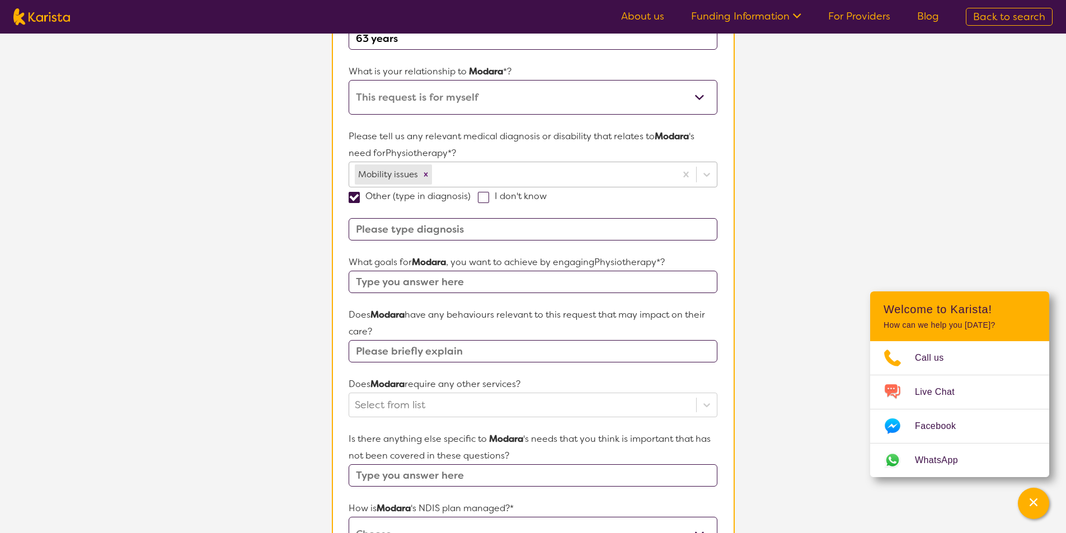
click at [471, 199] on input "Other (type in diagnosis)" at bounding box center [474, 195] width 7 height 7
checkbox input "false"
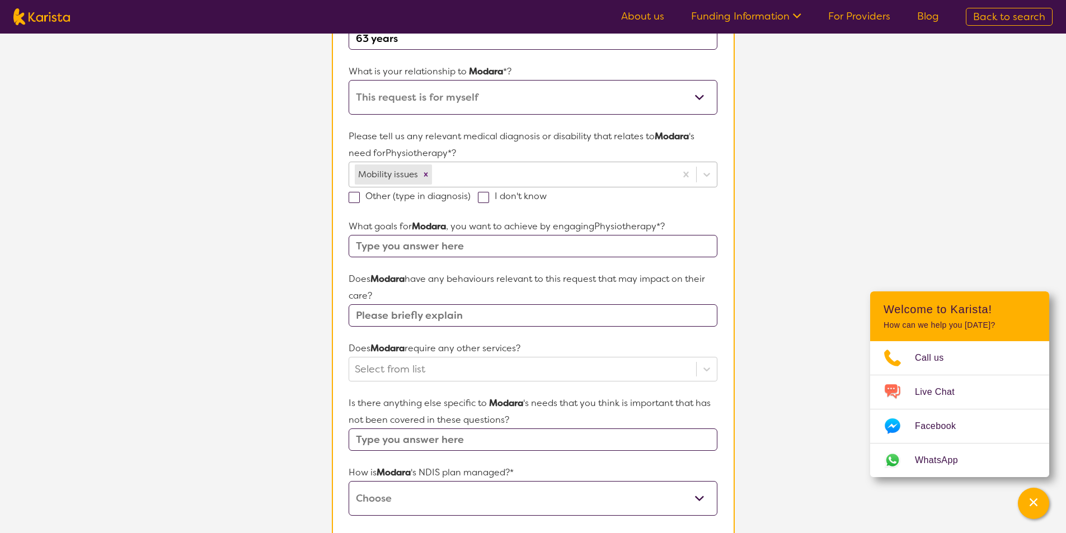
click at [482, 195] on span at bounding box center [483, 197] width 11 height 11
click at [547, 195] on input "I don't know" at bounding box center [550, 195] width 7 height 7
click at [482, 195] on span at bounding box center [483, 197] width 11 height 11
click at [547, 195] on input "I don't know" at bounding box center [550, 195] width 7 height 7
click at [482, 195] on span at bounding box center [483, 197] width 11 height 11
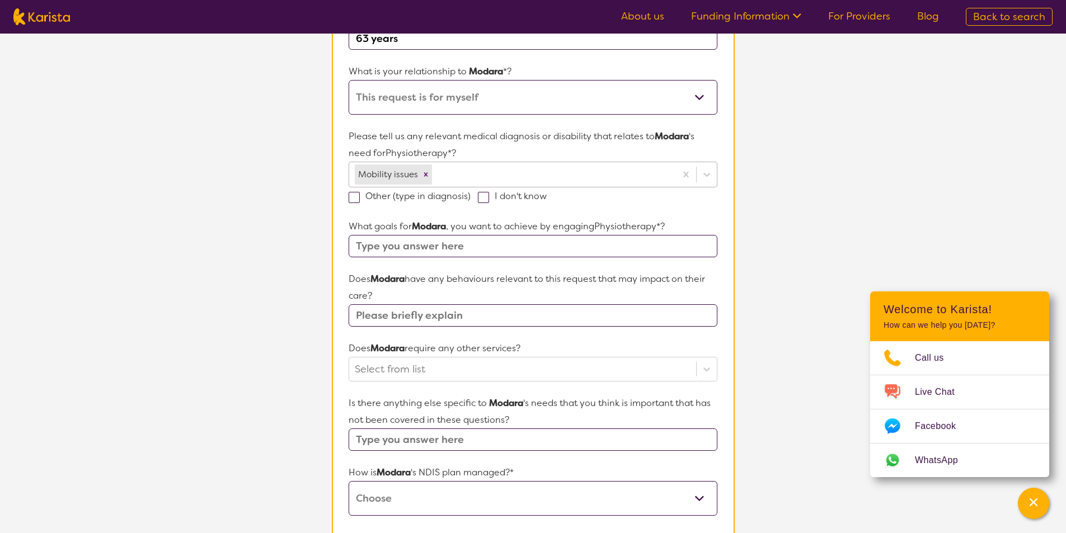
click at [547, 195] on input "I don't know" at bounding box center [550, 195] width 7 height 7
click at [482, 195] on span at bounding box center [483, 197] width 11 height 11
click at [547, 195] on input "I don't know" at bounding box center [550, 195] width 7 height 7
click at [480, 201] on span at bounding box center [483, 197] width 11 height 11
click at [547, 199] on input "I don't know" at bounding box center [550, 195] width 7 height 7
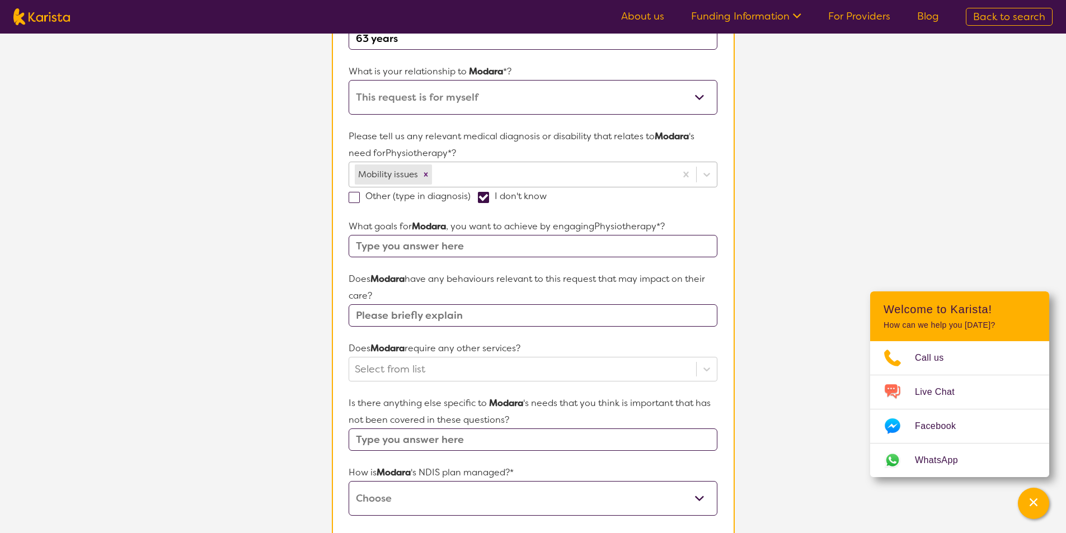
click at [480, 201] on span at bounding box center [483, 197] width 11 height 11
click at [547, 199] on input "I don't know" at bounding box center [550, 195] width 7 height 7
click at [480, 201] on span at bounding box center [483, 197] width 11 height 11
click at [547, 199] on input "I don't know" at bounding box center [550, 195] width 7 height 7
checkbox input "true"
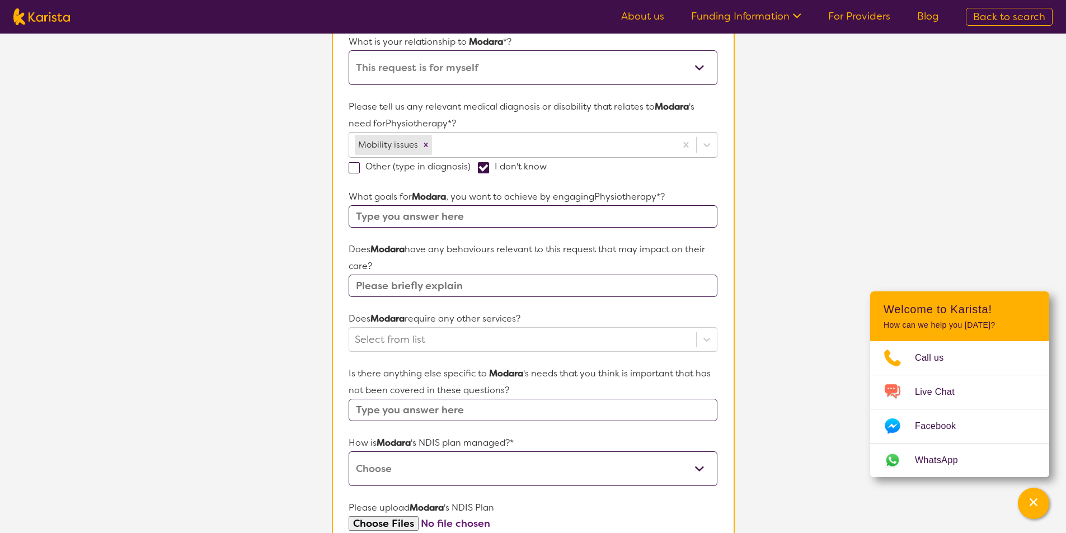
scroll to position [280, 0]
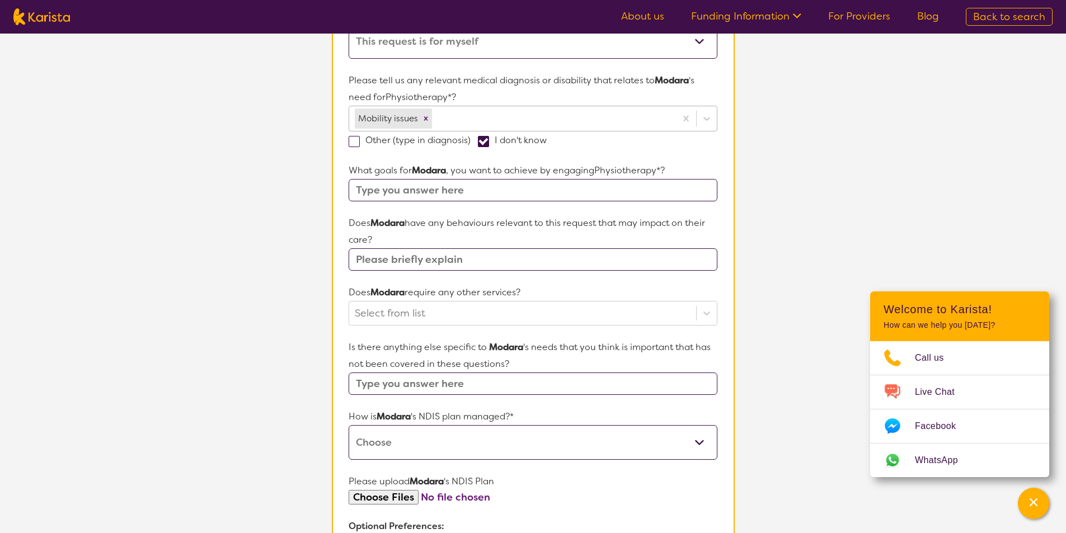
click at [479, 257] on input "text" at bounding box center [533, 260] width 368 height 22
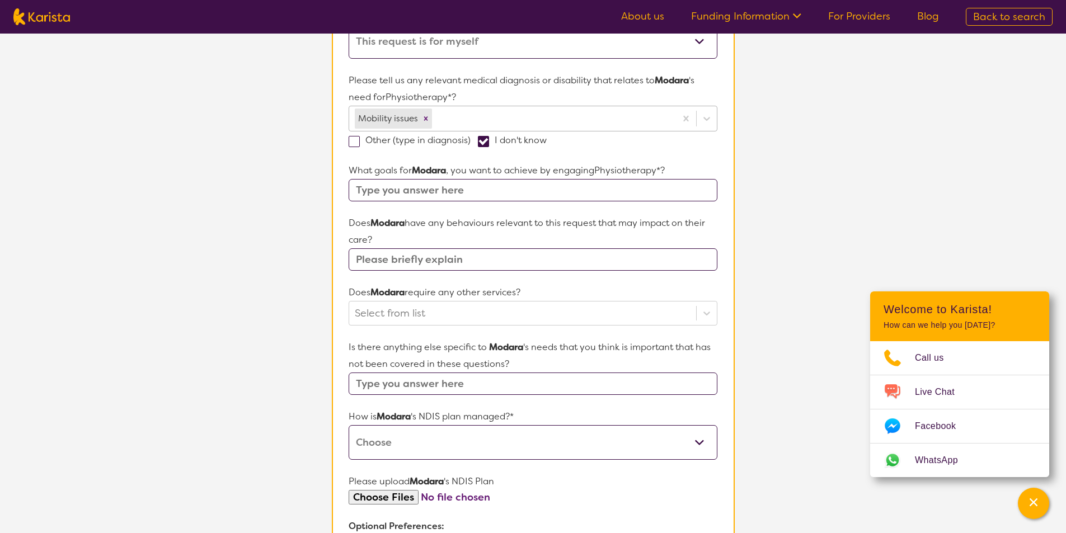
click at [479, 257] on input "text" at bounding box center [533, 260] width 368 height 22
type input "None"
click at [452, 309] on div at bounding box center [522, 313] width 335 height 19
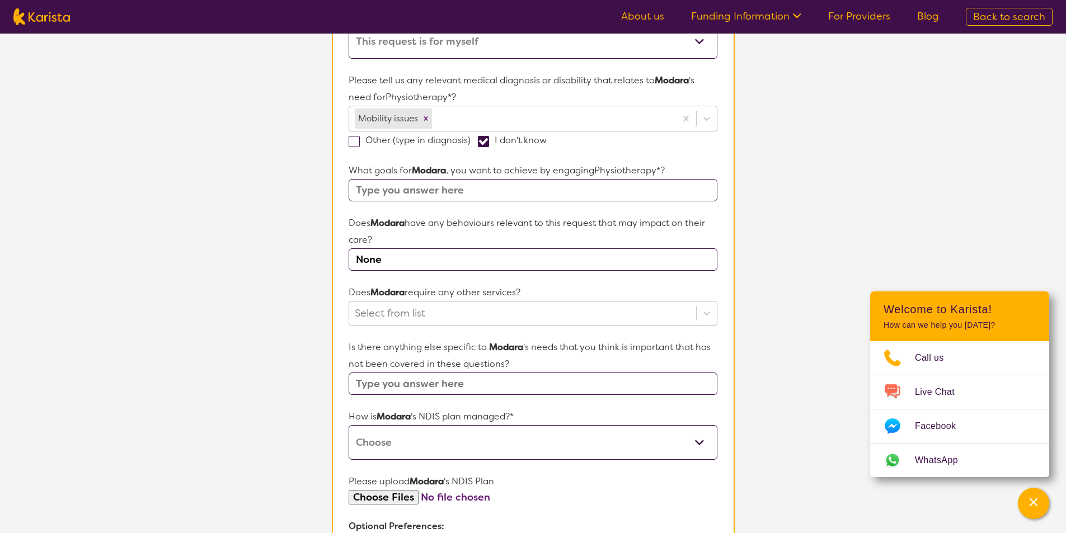
click at [452, 309] on div at bounding box center [522, 313] width 335 height 19
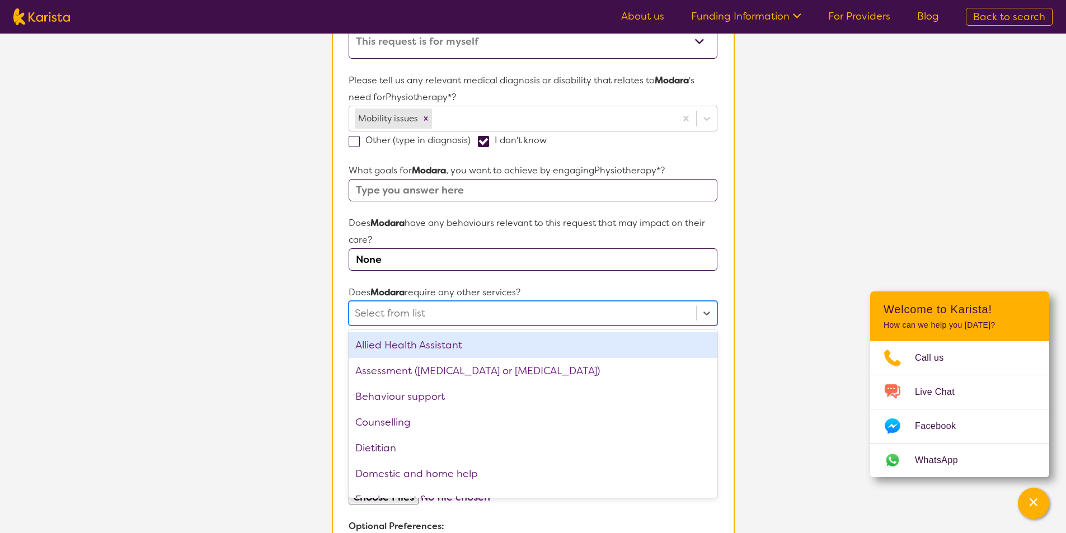
click at [452, 309] on div at bounding box center [522, 313] width 335 height 19
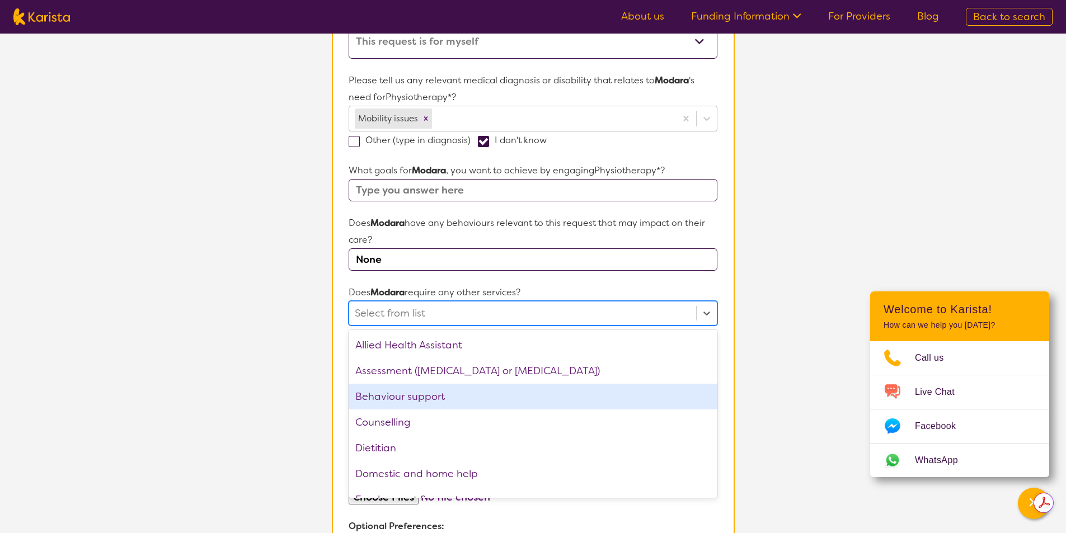
scroll to position [0, 0]
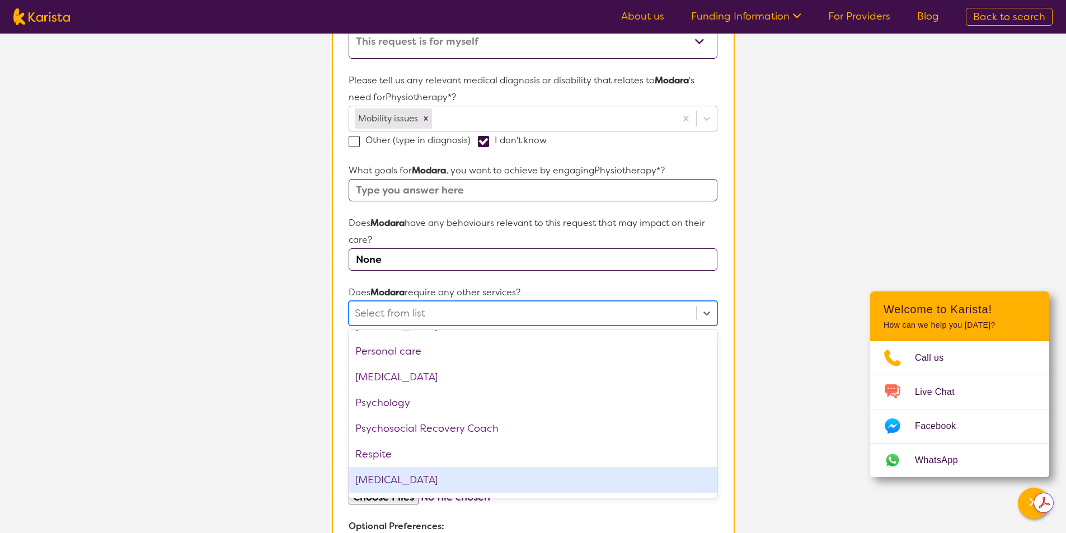
click at [707, 488] on div "[MEDICAL_DATA]" at bounding box center [533, 480] width 368 height 26
click at [707, 488] on div "Supported accommodation" at bounding box center [533, 481] width 368 height 26
click at [707, 494] on div "Support worker" at bounding box center [533, 507] width 368 height 26
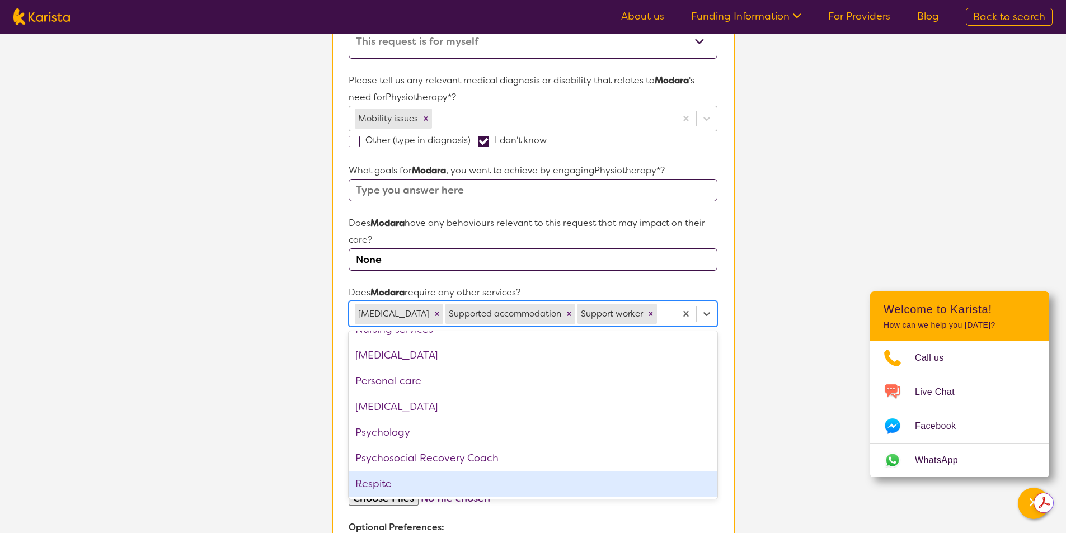
click at [707, 488] on div "Respite" at bounding box center [533, 484] width 368 height 26
click at [707, 446] on div "Psychology" at bounding box center [533, 433] width 368 height 26
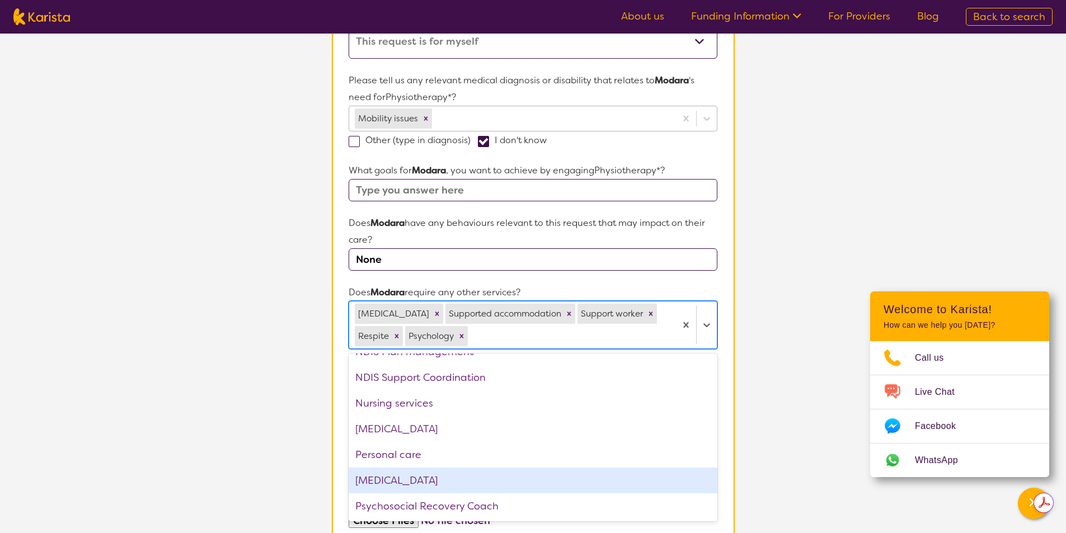
click at [707, 488] on div "[MEDICAL_DATA]" at bounding box center [533, 481] width 368 height 26
click at [707, 468] on div "Personal care" at bounding box center [533, 455] width 368 height 26
click at [707, 488] on div "[MEDICAL_DATA]" at bounding box center [533, 481] width 368 height 26
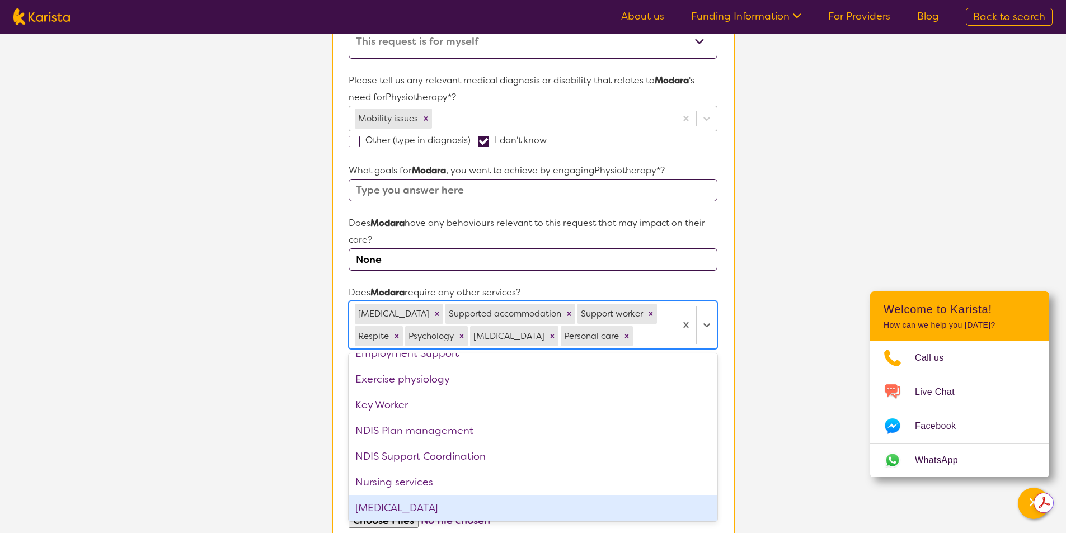
click at [707, 470] on div "NDIS Support Coordination" at bounding box center [533, 457] width 368 height 26
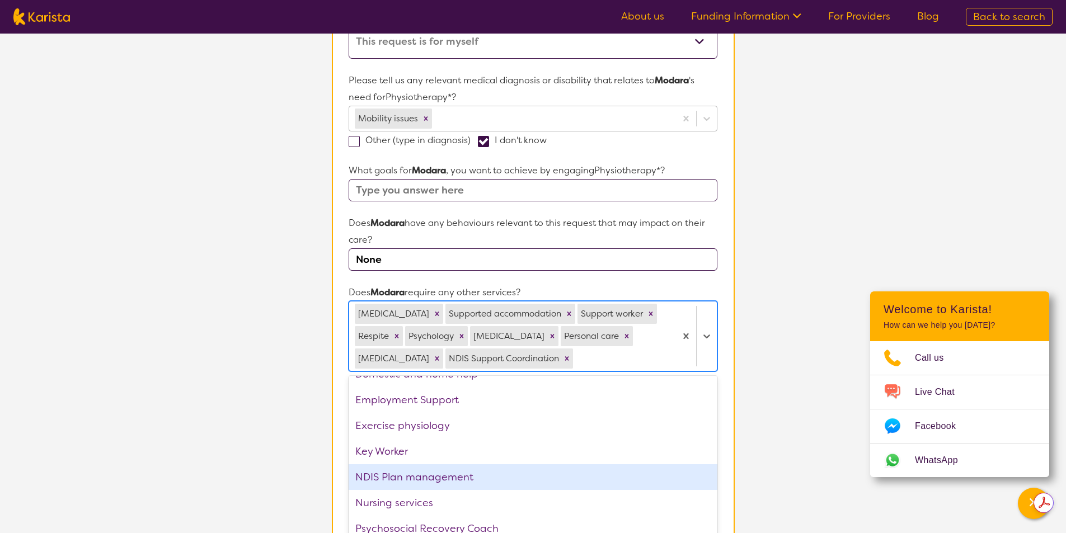
click at [707, 488] on div "NDIS Plan management" at bounding box center [533, 478] width 368 height 26
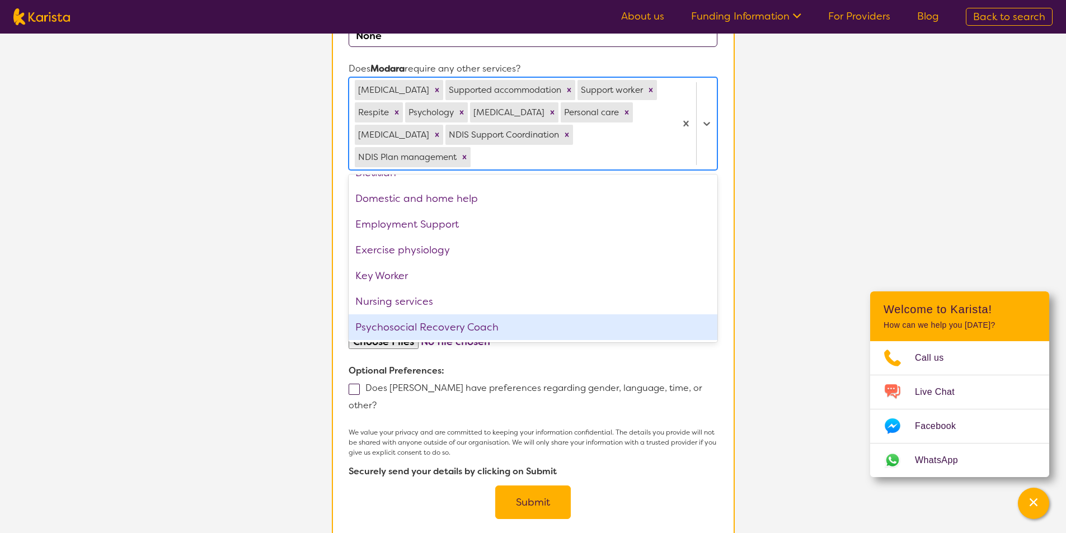
scroll to position [392, 0]
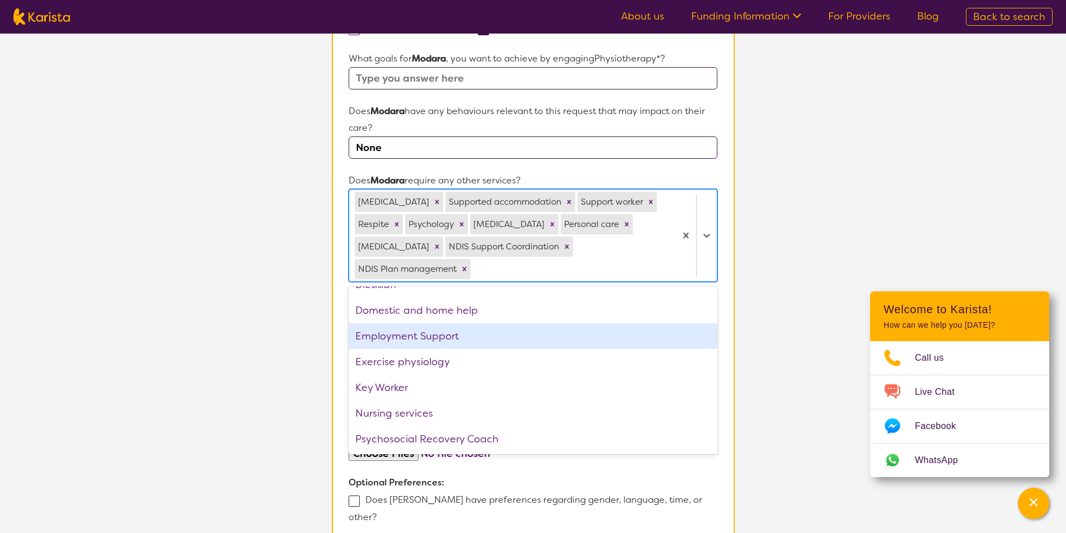
click at [615, 333] on div "Employment Support" at bounding box center [533, 337] width 368 height 26
click at [615, 324] on div "Domestic and home help" at bounding box center [533, 311] width 368 height 26
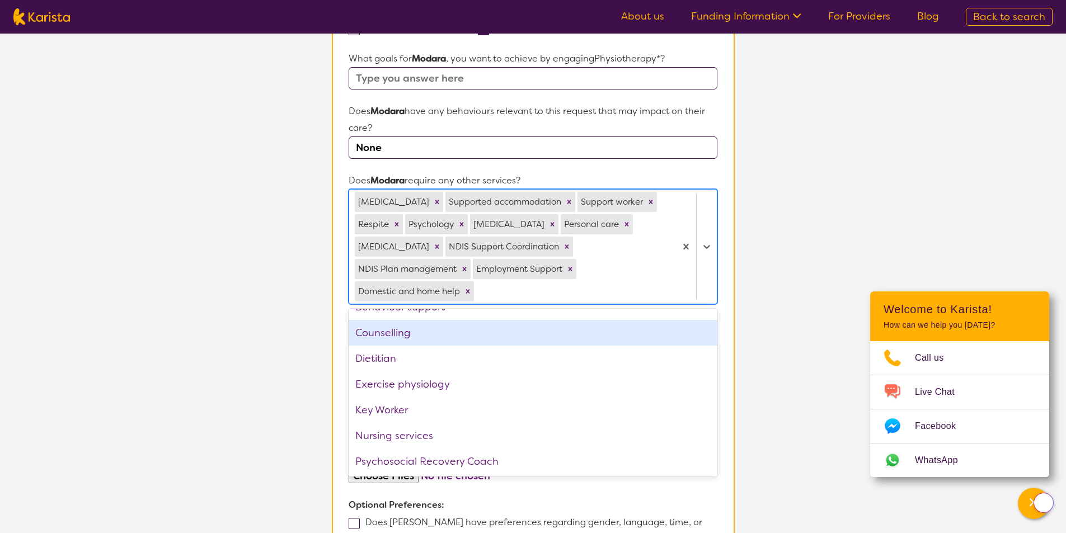
scroll to position [43, 0]
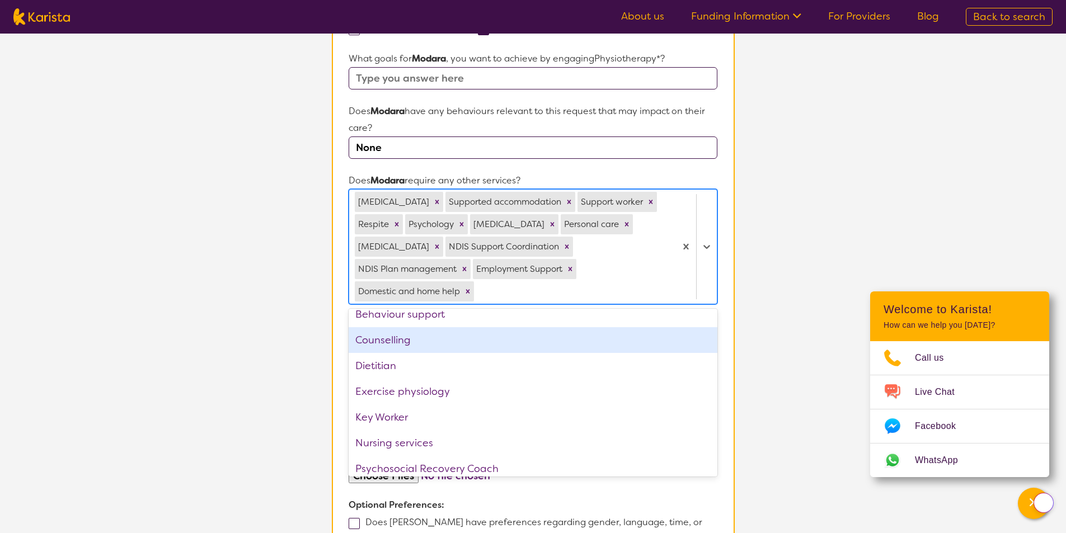
click at [615, 333] on div "Counselling" at bounding box center [533, 340] width 368 height 26
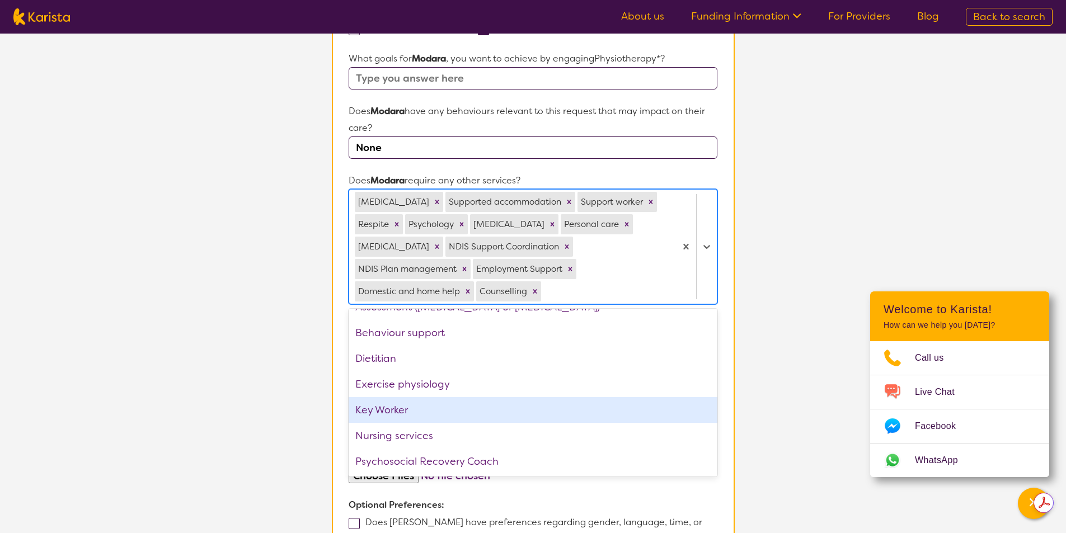
scroll to position [0, 0]
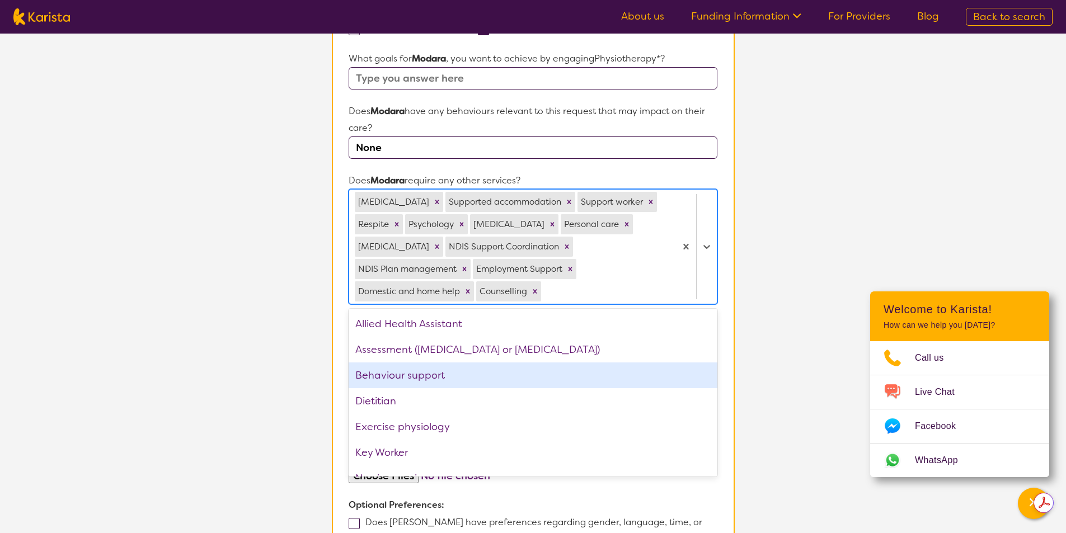
click at [886, 241] on section "L About You 2 Participant Details 3 Confirmation Participant Details & Service …" at bounding box center [533, 181] width 1066 height 1079
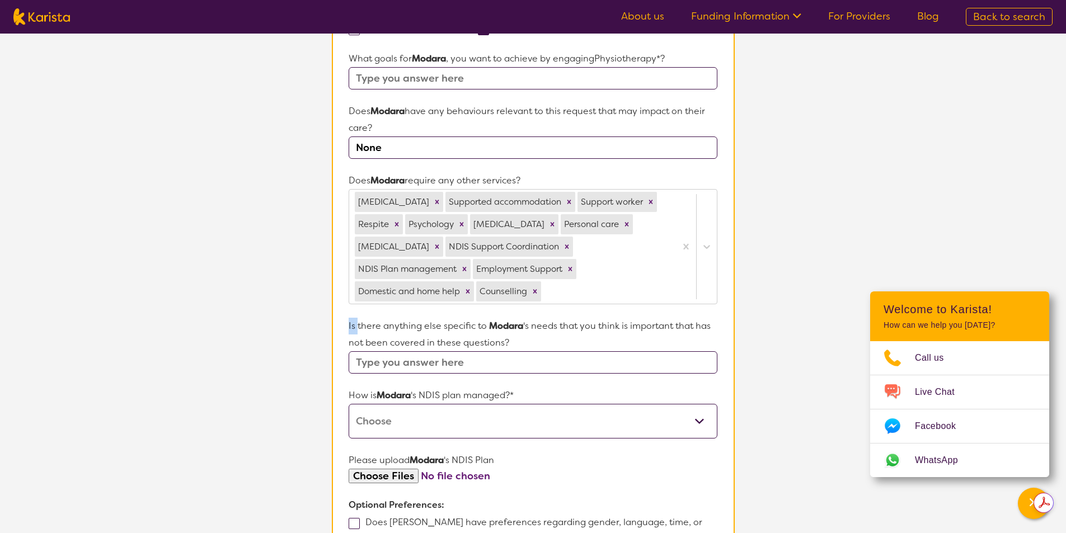
click at [886, 241] on section "L About You 2 Participant Details 3 Confirmation Participant Details & Service …" at bounding box center [533, 181] width 1066 height 1079
click at [529, 285] on div "Remove Counselling" at bounding box center [535, 292] width 12 height 20
click at [543, 285] on div at bounding box center [606, 291] width 126 height 19
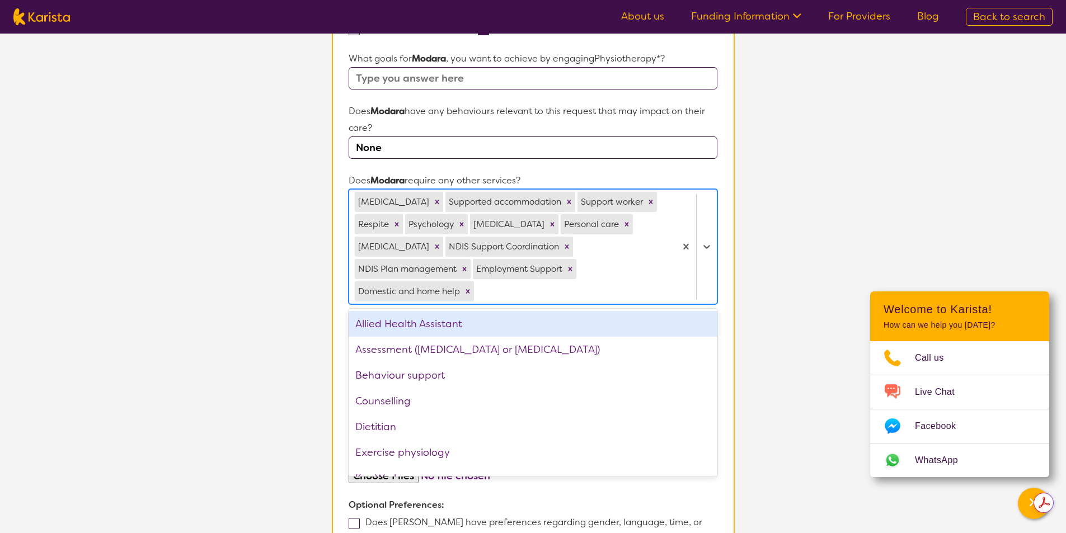
click at [477, 290] on input "text" at bounding box center [477, 291] width 3 height 17
click at [462, 292] on div "Domestic and home help" at bounding box center [408, 292] width 107 height 20
click at [467, 294] on icon "Remove Domestic and home help" at bounding box center [468, 292] width 8 height 8
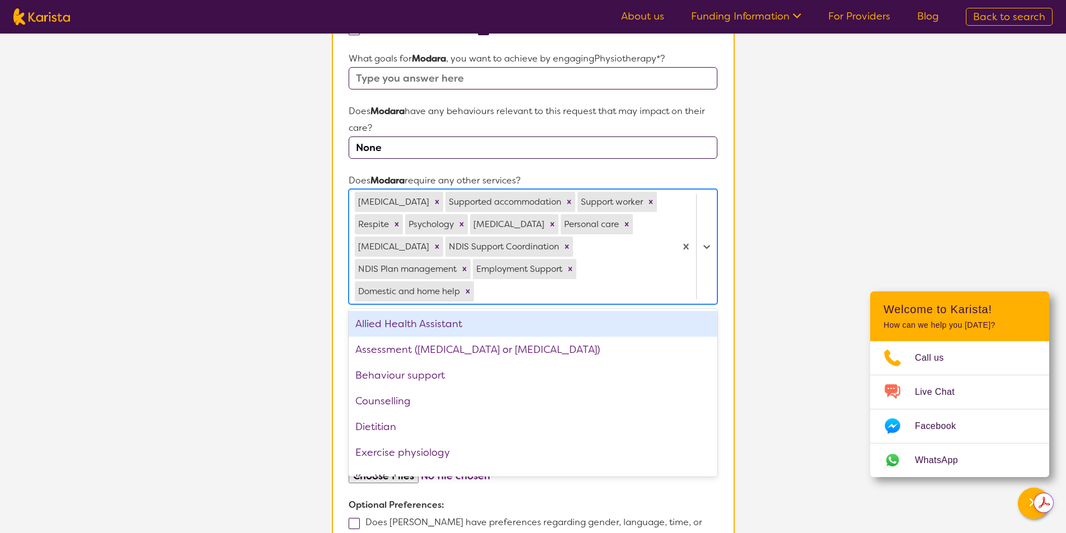
click at [467, 311] on div "Allied Health Assistant" at bounding box center [533, 324] width 368 height 26
click at [455, 288] on icon "Remove Allied Health Assistant" at bounding box center [458, 292] width 8 height 8
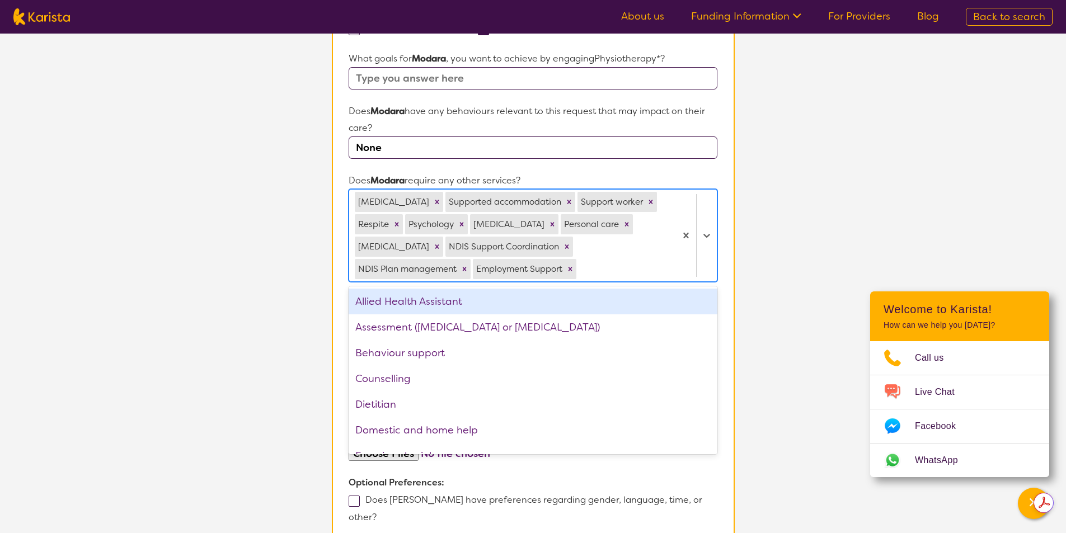
click at [455, 289] on div "Allied Health Assistant" at bounding box center [533, 302] width 368 height 26
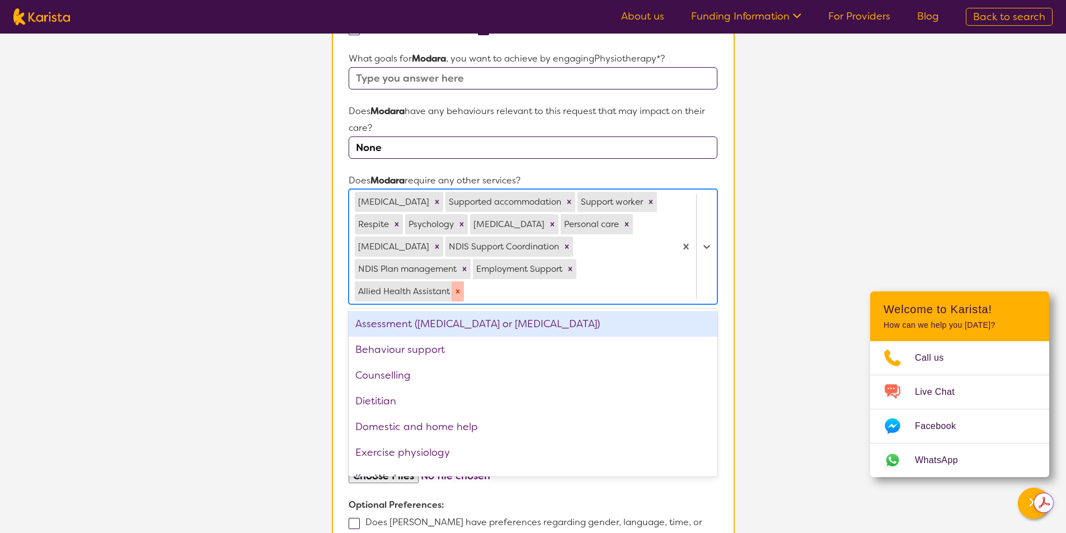
click at [458, 294] on icon "Remove Allied Health Assistant" at bounding box center [458, 292] width 8 height 8
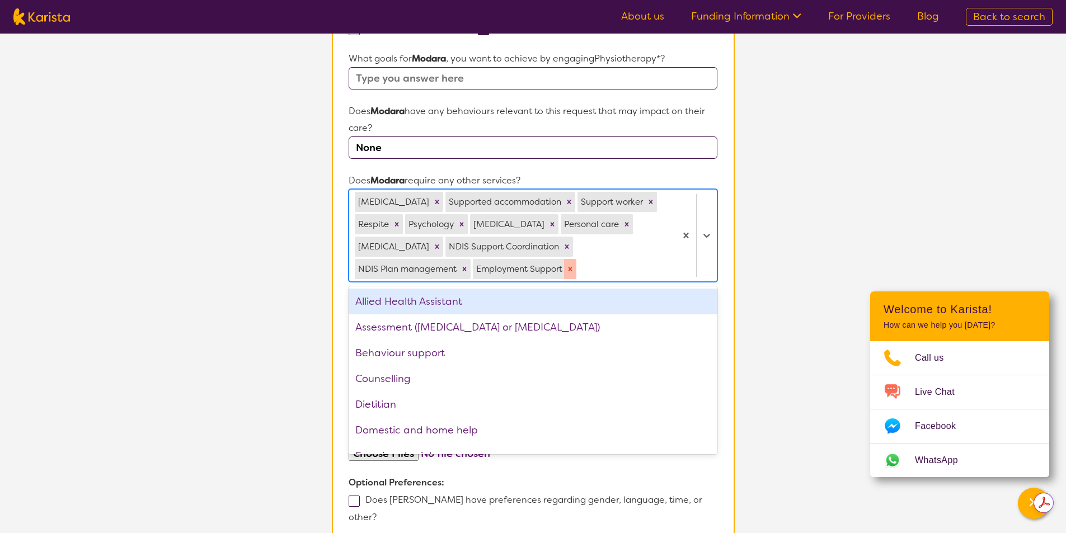
click at [573, 268] on icon "Remove Employment Support" at bounding box center [571, 269] width 4 height 4
click at [579, 268] on div at bounding box center [624, 269] width 91 height 19
click at [573, 268] on div at bounding box center [571, 269] width 197 height 19
click at [465, 269] on icon "Remove NDIS Plan management" at bounding box center [465, 269] width 4 height 4
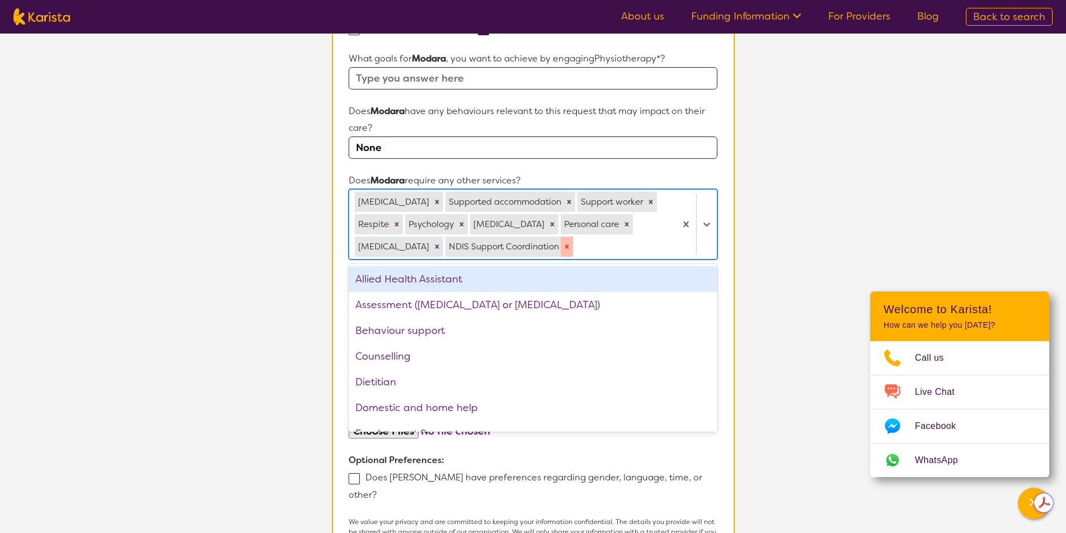
click at [571, 249] on icon "Remove NDIS Support Coordination" at bounding box center [567, 247] width 8 height 8
click at [589, 249] on div at bounding box center [622, 246] width 95 height 19
click at [431, 249] on div "[MEDICAL_DATA]" at bounding box center [393, 247] width 76 height 20
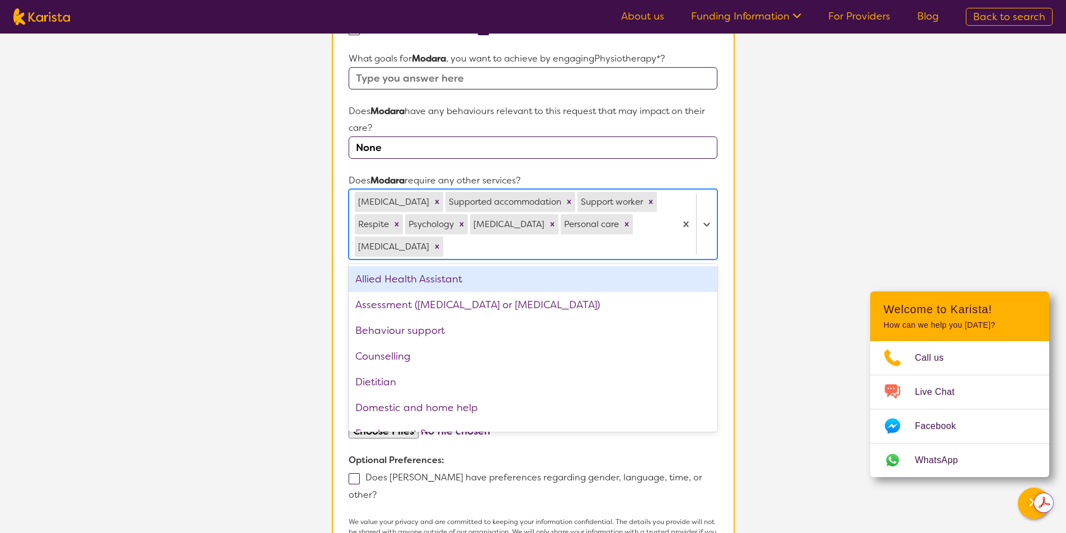
click at [431, 249] on div "[MEDICAL_DATA]" at bounding box center [393, 247] width 76 height 20
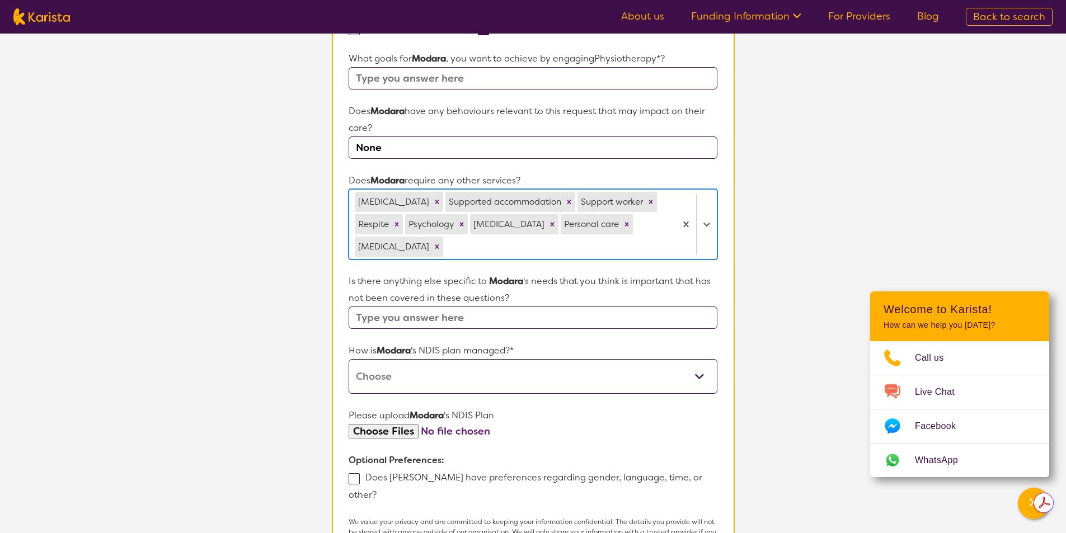
click at [431, 249] on div "[MEDICAL_DATA]" at bounding box center [393, 247] width 76 height 20
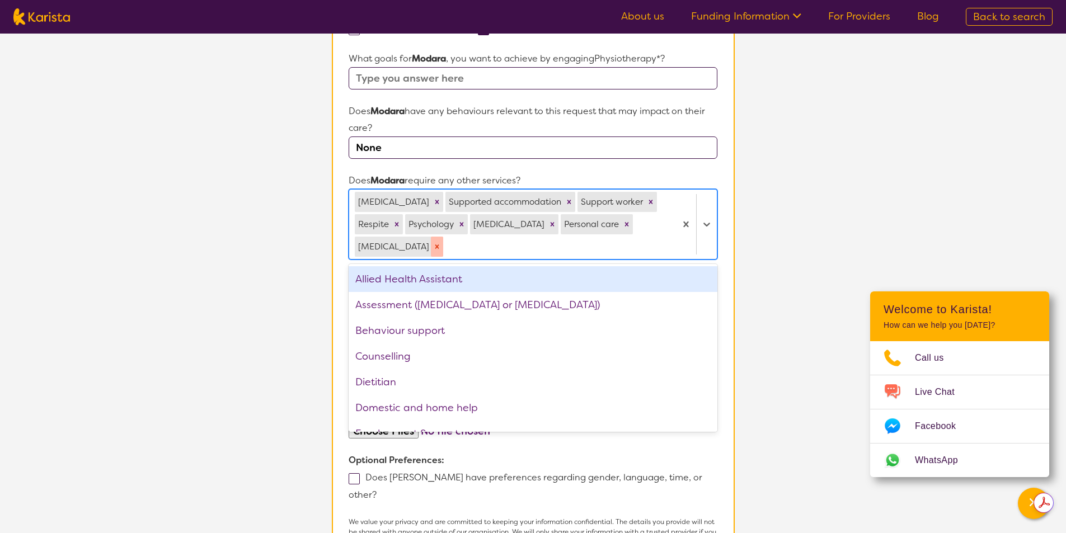
click at [441, 249] on icon "Remove Occupational therapy" at bounding box center [437, 247] width 8 height 8
click at [454, 266] on div "Allied Health Assistant" at bounding box center [533, 279] width 368 height 26
click at [454, 249] on icon "Remove Allied Health Assistant" at bounding box center [458, 247] width 8 height 8
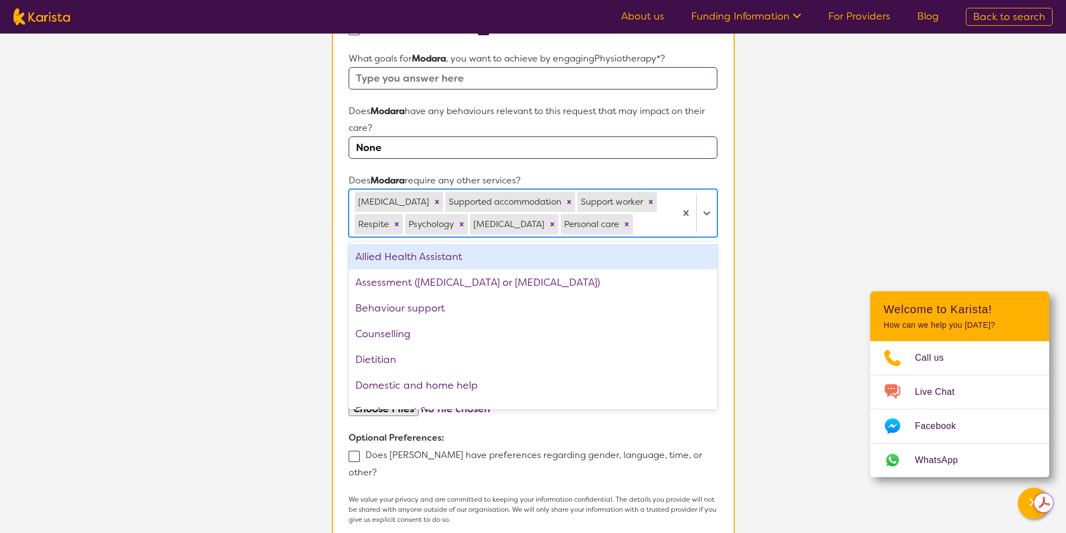
click at [454, 249] on div "Allied Health Assistant" at bounding box center [533, 257] width 368 height 26
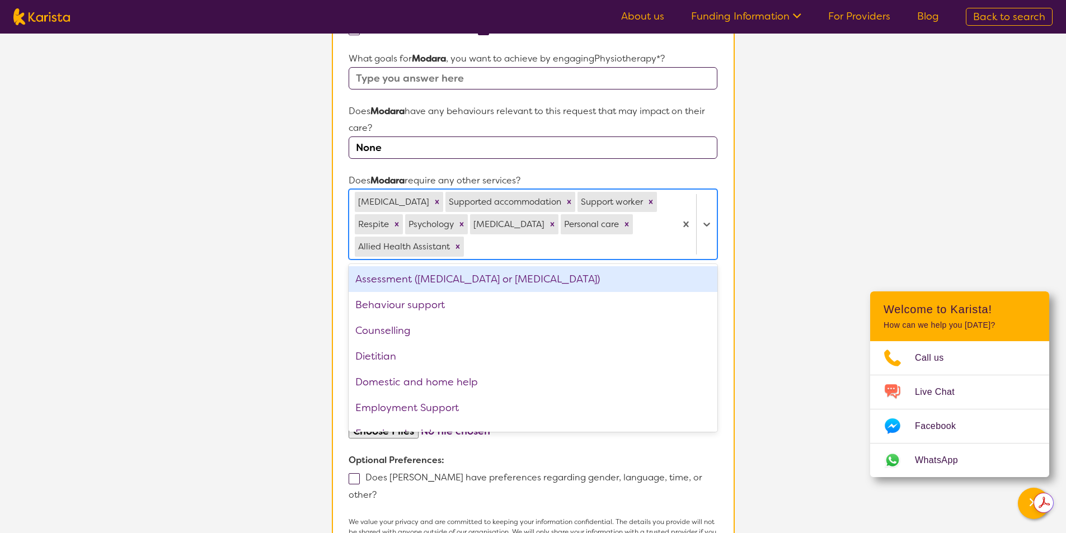
click at [454, 249] on icon "Remove Allied Health Assistant" at bounding box center [458, 247] width 8 height 8
click at [457, 245] on icon "Remove Allied Health Assistant" at bounding box center [458, 247] width 8 height 8
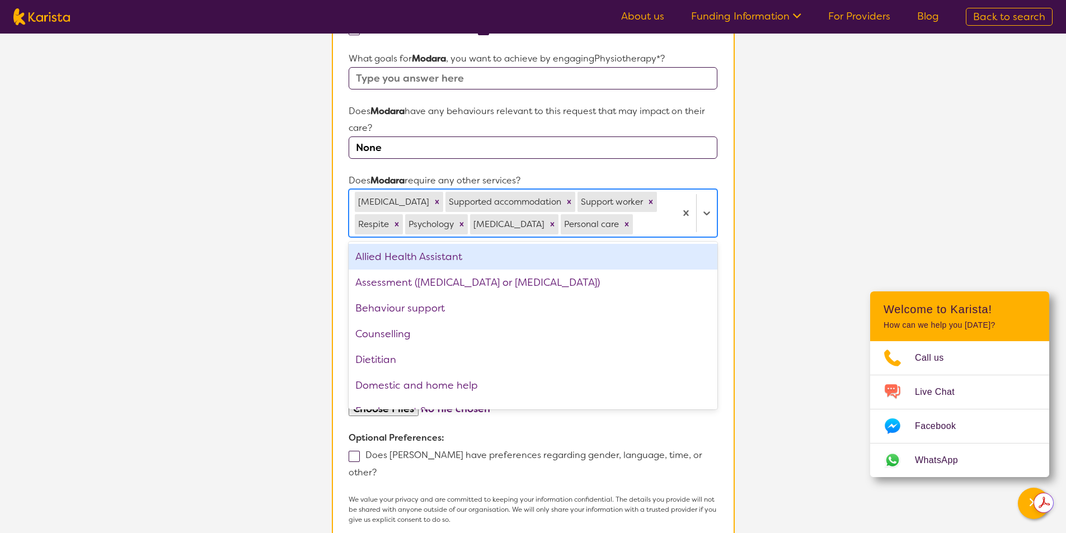
click at [457, 245] on div "Allied Health Assistant" at bounding box center [533, 257] width 368 height 26
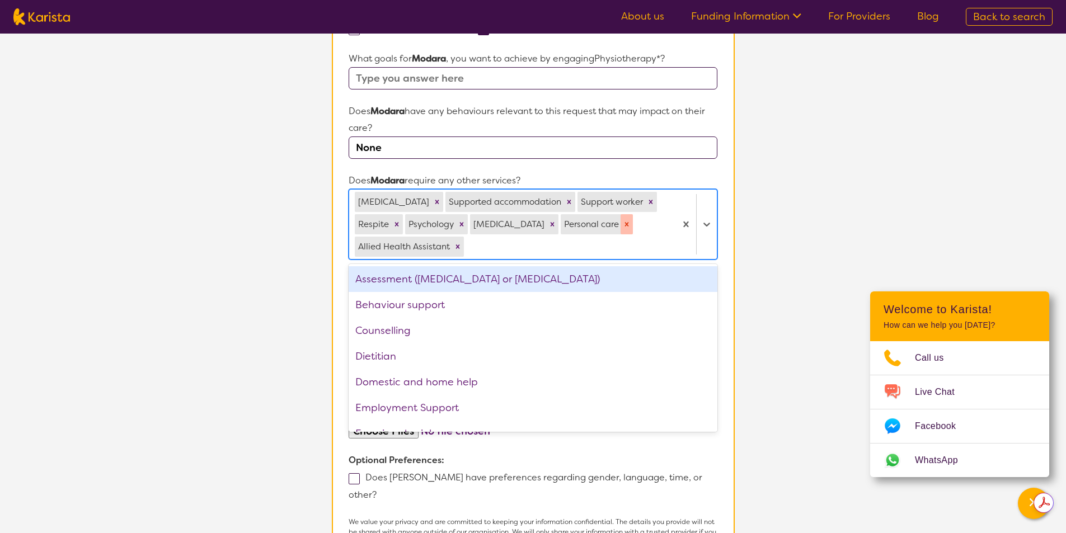
click at [625, 225] on icon "Remove Personal care" at bounding box center [627, 224] width 4 height 4
click at [591, 225] on div "Allied Health Assistant" at bounding box center [609, 224] width 97 height 20
click at [660, 222] on icon "Remove Allied Health Assistant" at bounding box center [664, 225] width 8 height 8
click at [630, 237] on div at bounding box center [512, 246] width 315 height 19
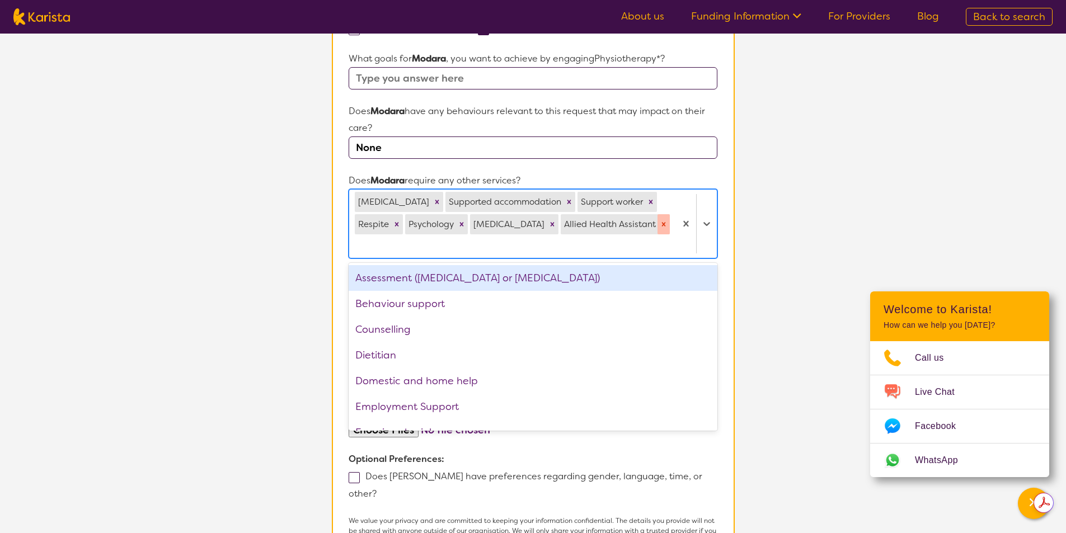
click at [630, 237] on div at bounding box center [512, 246] width 315 height 19
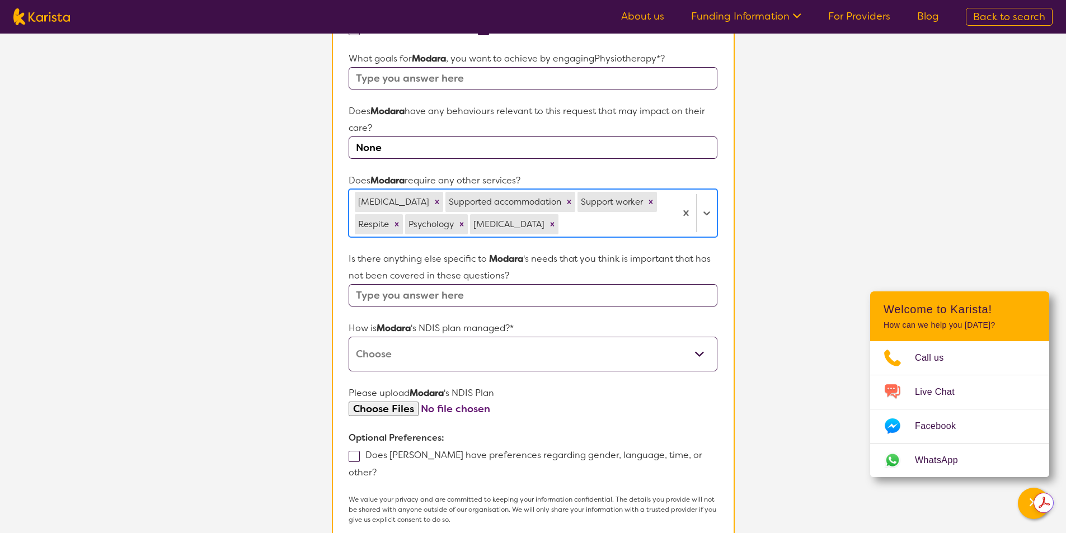
click at [630, 222] on div at bounding box center [615, 224] width 109 height 19
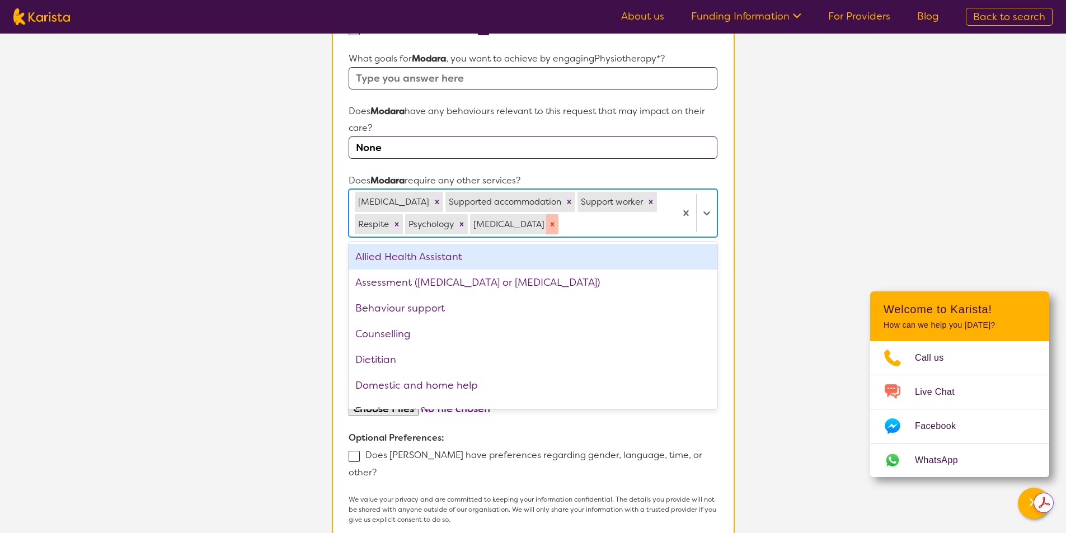
click at [549, 227] on icon "Remove Podiatry" at bounding box center [553, 225] width 8 height 8
click at [561, 227] on div at bounding box center [615, 224] width 109 height 19
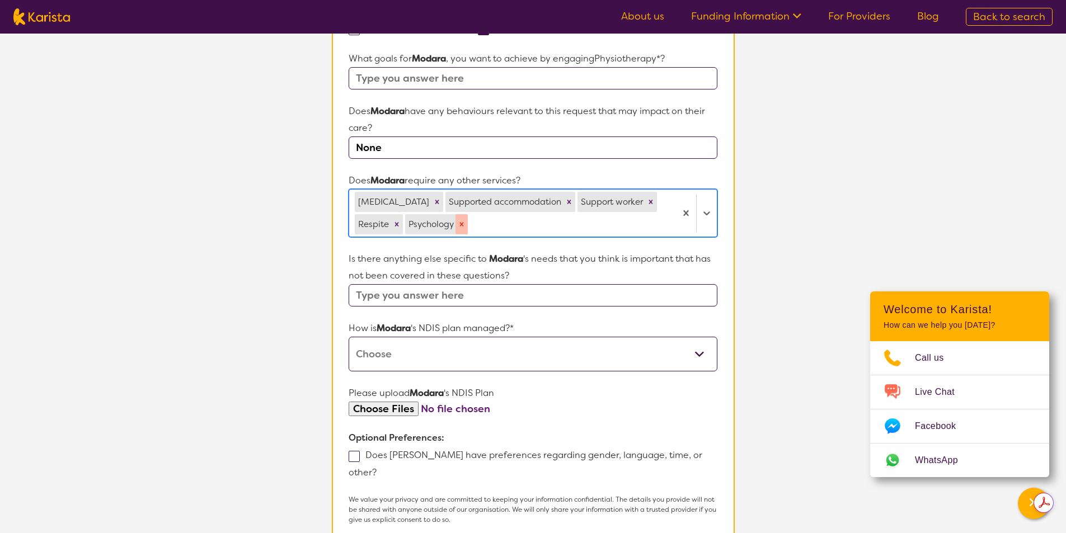
click at [466, 223] on div "Remove Psychology" at bounding box center [462, 224] width 12 height 20
click at [470, 223] on div at bounding box center [570, 224] width 200 height 19
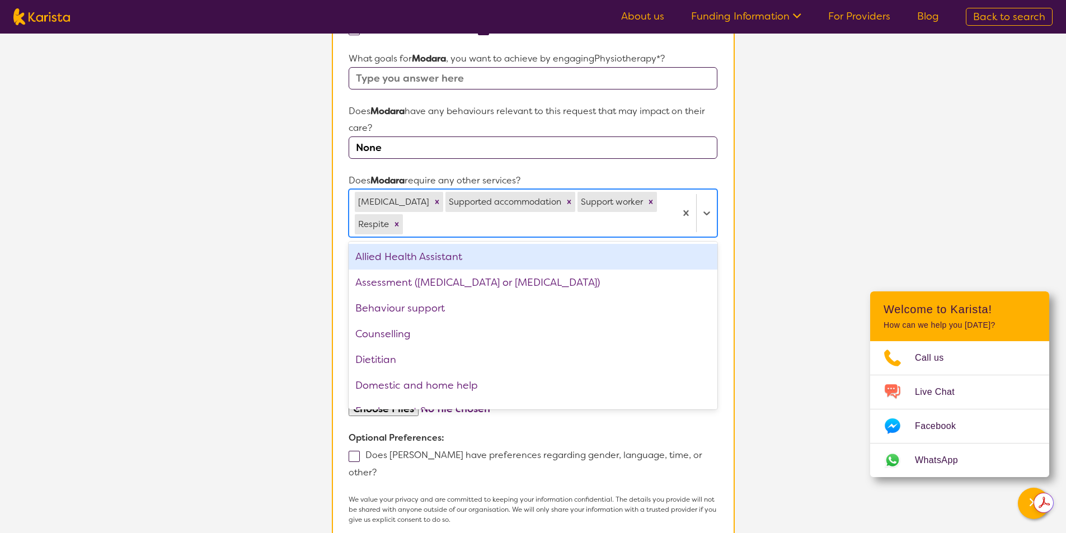
click at [466, 223] on div at bounding box center [537, 224] width 265 height 19
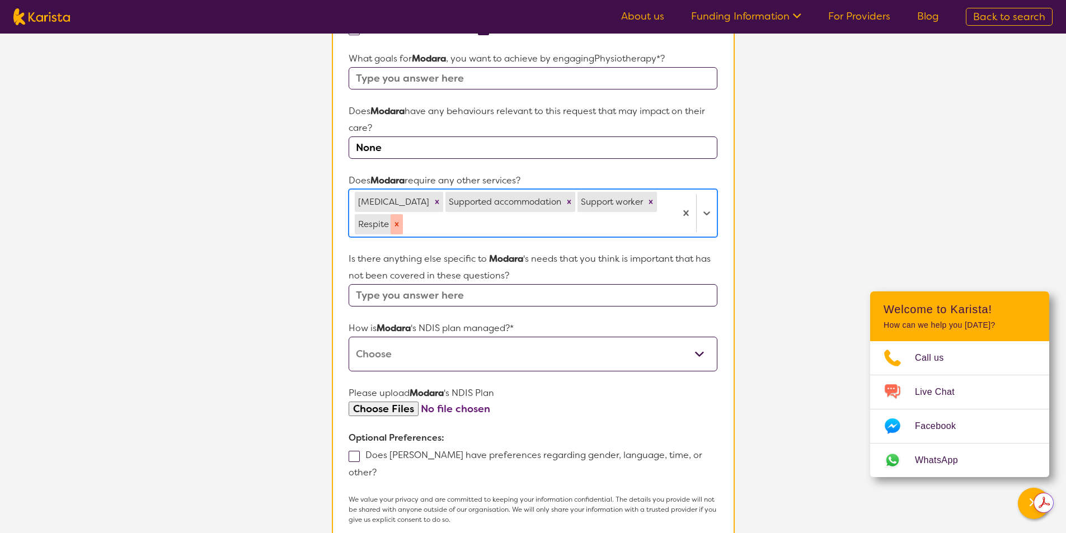
click at [399, 226] on icon "Remove Respite" at bounding box center [397, 225] width 8 height 8
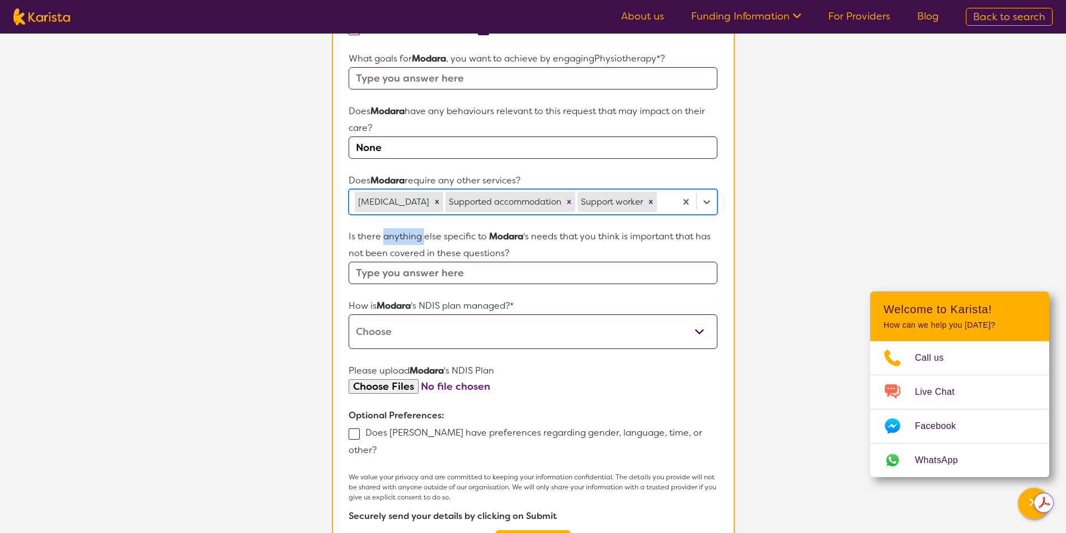
click at [399, 226] on form "Name of participant First Name* [PERSON_NAME] Last Name [PERSON_NAME] What age …" at bounding box center [533, 168] width 368 height 791
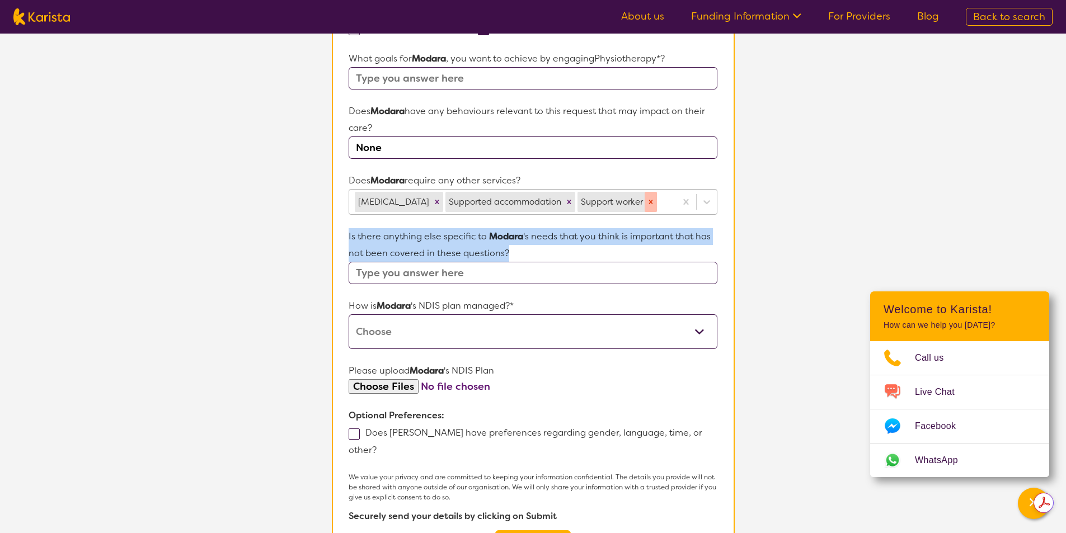
click at [649, 201] on icon "Remove Support worker" at bounding box center [651, 202] width 4 height 4
click at [659, 201] on div at bounding box center [664, 202] width 11 height 19
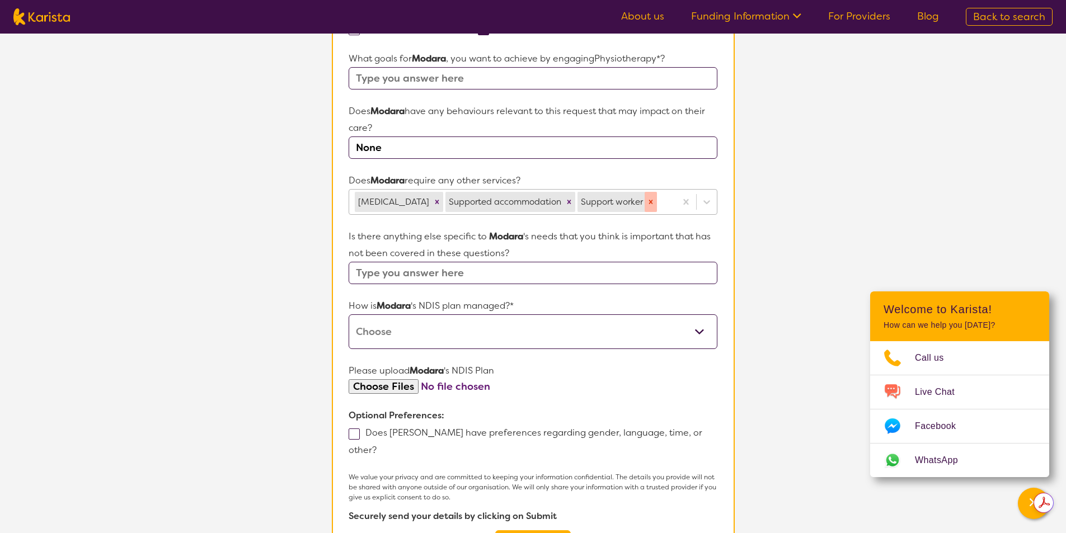
click at [659, 201] on div at bounding box center [664, 202] width 11 height 19
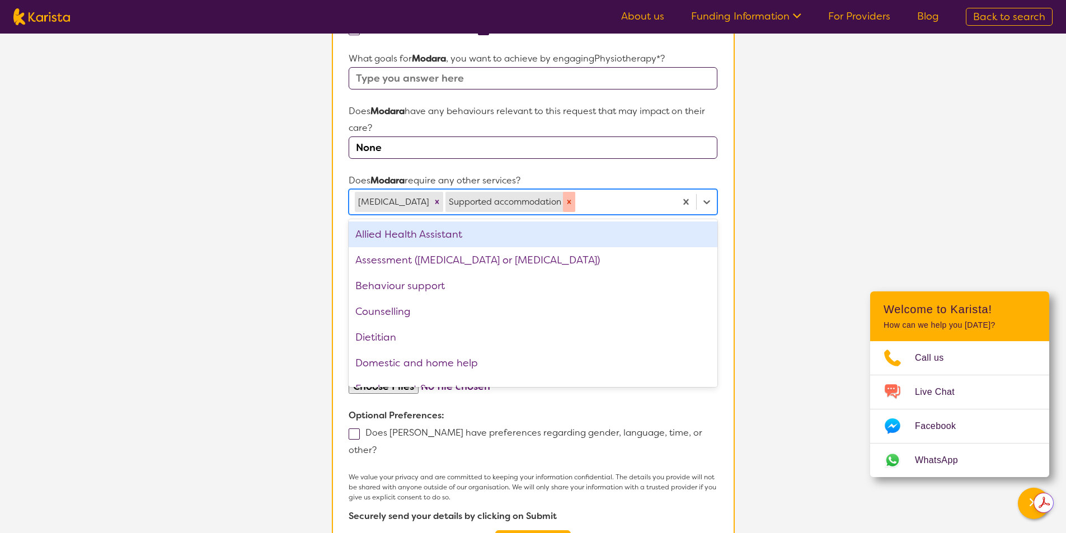
click at [565, 204] on icon "Remove Supported accommodation" at bounding box center [569, 202] width 8 height 8
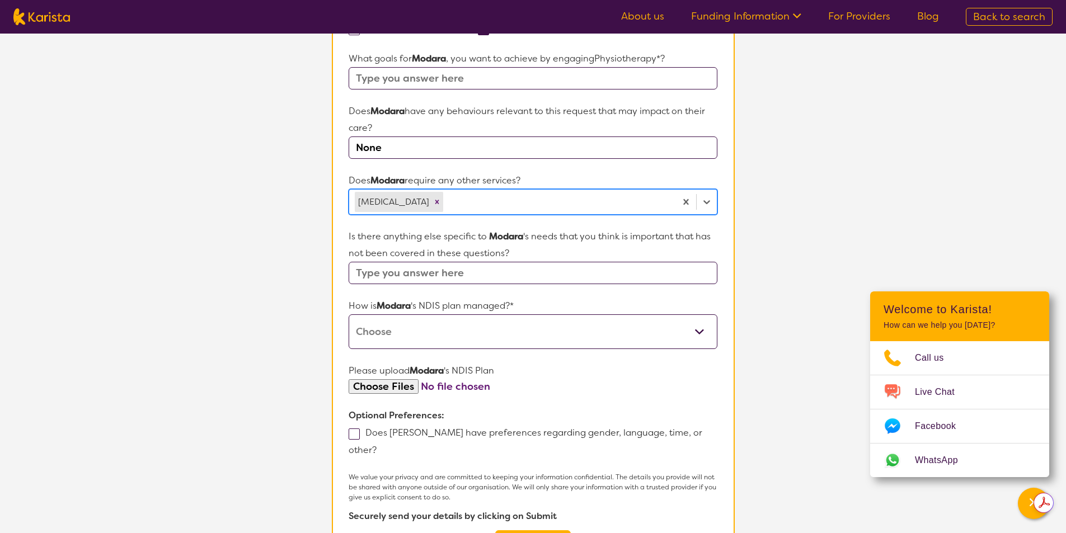
click at [562, 204] on div at bounding box center [558, 202] width 224 height 19
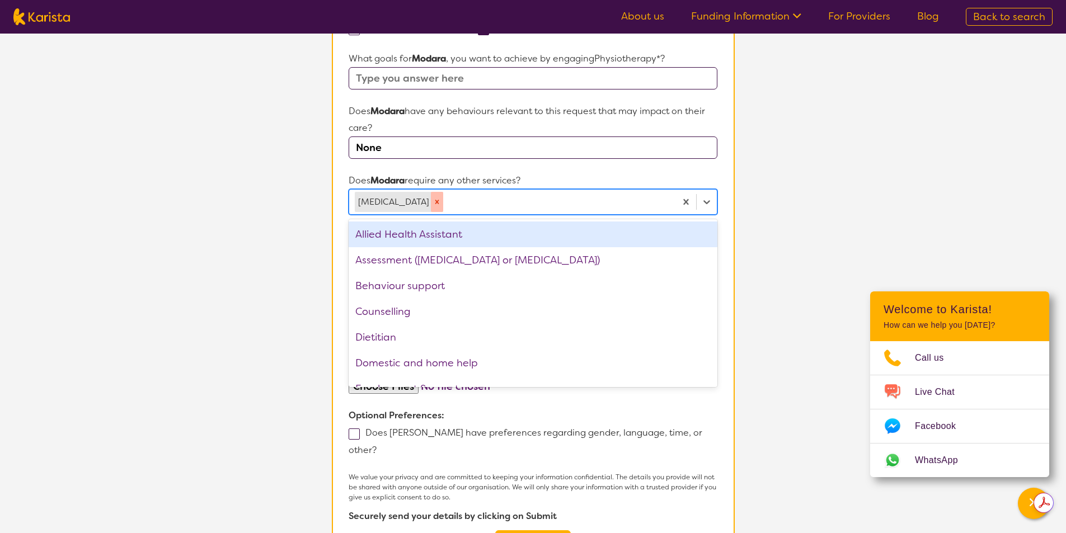
click at [433, 203] on icon "Remove Speech therapy" at bounding box center [437, 202] width 8 height 8
click at [446, 203] on div at bounding box center [558, 202] width 224 height 19
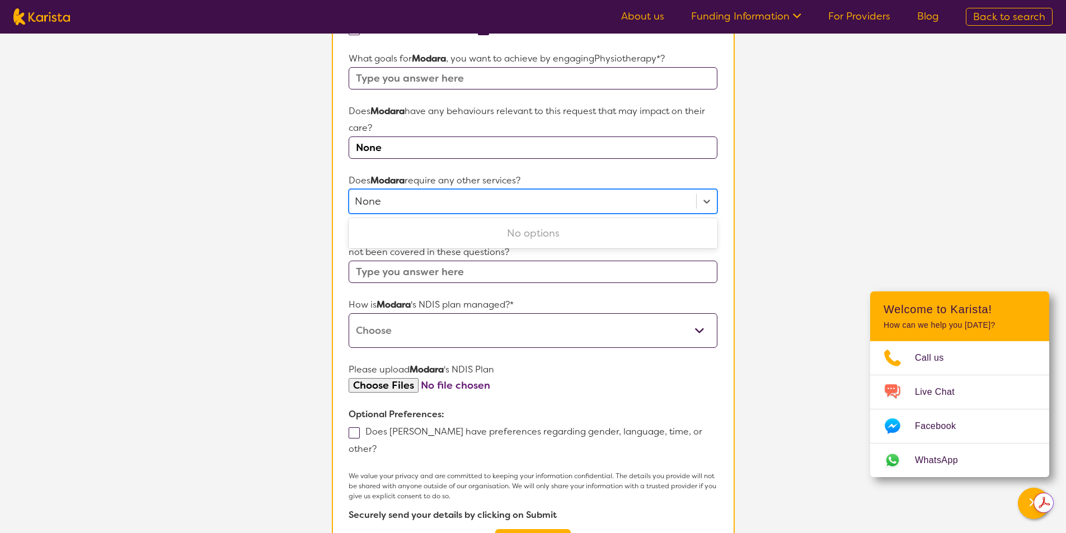
type input "None"
click at [510, 271] on input "text" at bounding box center [533, 272] width 368 height 22
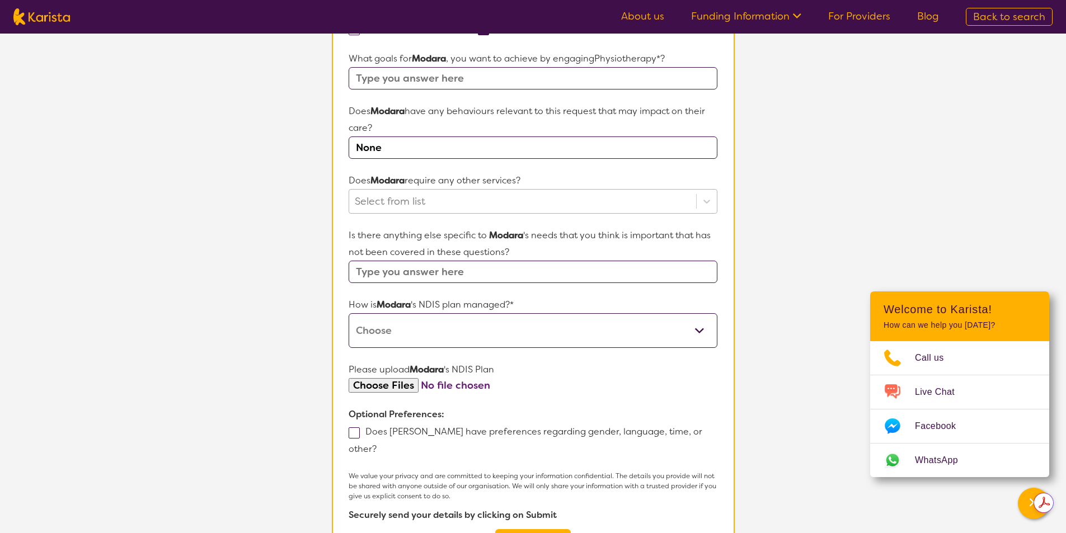
click at [510, 271] on input "text" at bounding box center [533, 272] width 368 height 22
type input "None"
click at [451, 323] on select "Self-managed NDIS plan Managed by a registered plan management provider (not th…" at bounding box center [533, 330] width 368 height 35
select select "Plan Managed"
click at [349, 313] on select "Self-managed NDIS plan Managed by a registered plan management provider (not th…" at bounding box center [533, 330] width 368 height 35
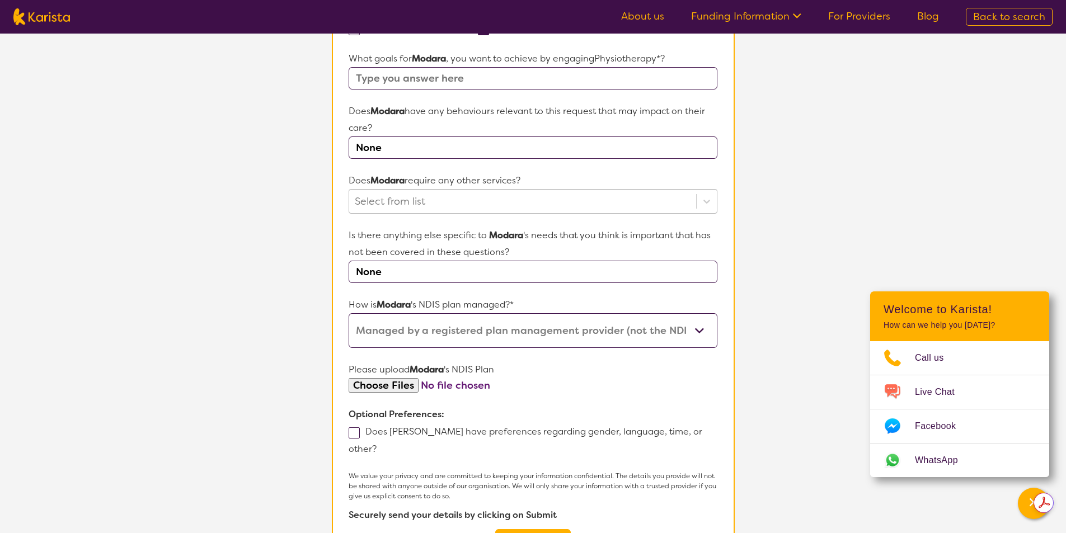
click at [530, 388] on input "file" at bounding box center [533, 385] width 368 height 15
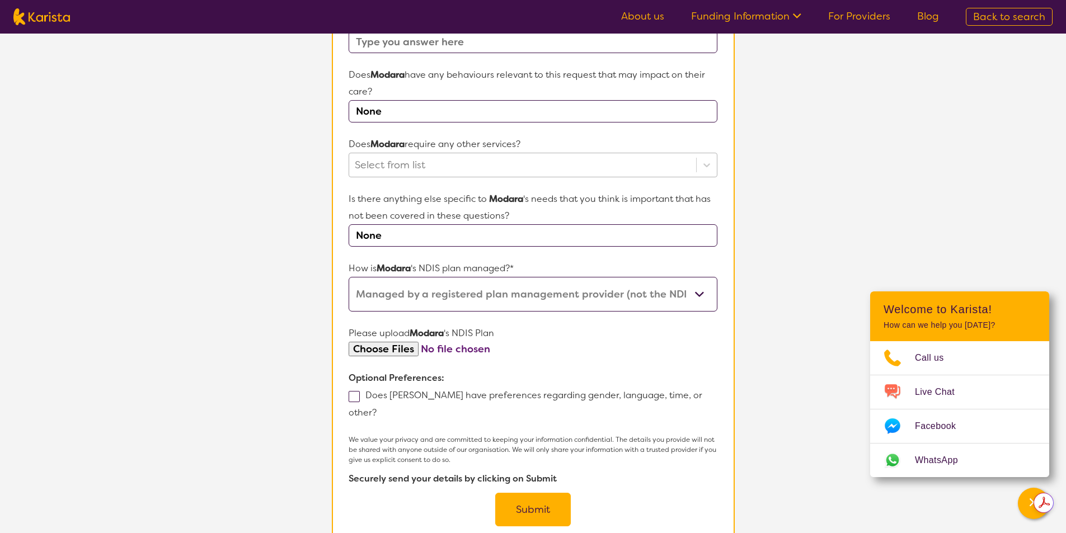
scroll to position [448, 0]
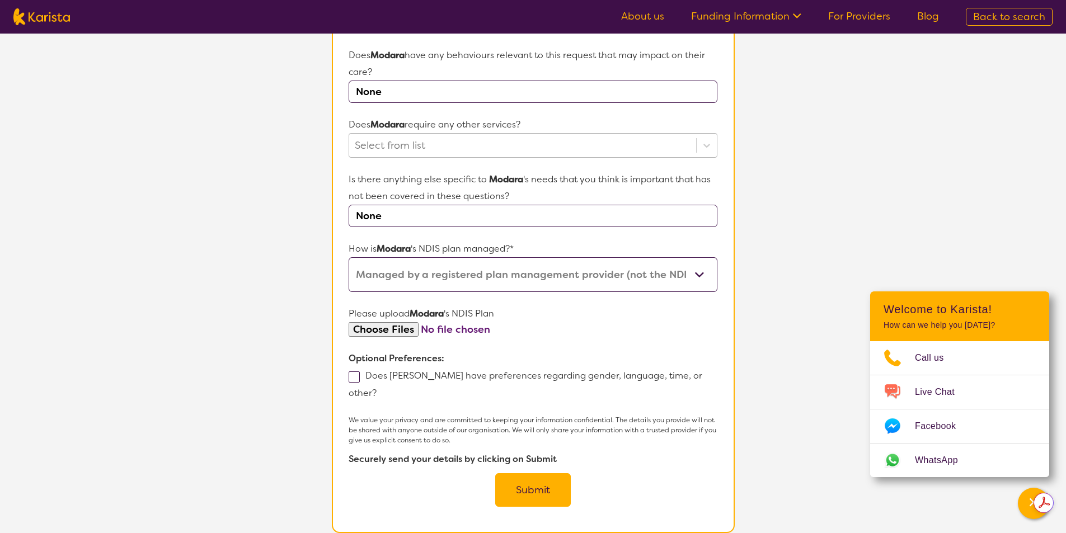
click at [391, 332] on input "file" at bounding box center [533, 329] width 368 height 15
click at [1049, 513] on section "L About You 2 Participant Details 3 Confirmation Participant Details & Service …" at bounding box center [533, 80] width 1066 height 988
click at [371, 505] on section "Name of participant First Name* [PERSON_NAME] Last Name [PERSON_NAME] What age …" at bounding box center [533, 112] width 403 height 842
click at [664, 468] on div "We value your privacy and are committed to keeping your information confidentia…" at bounding box center [533, 461] width 368 height 92
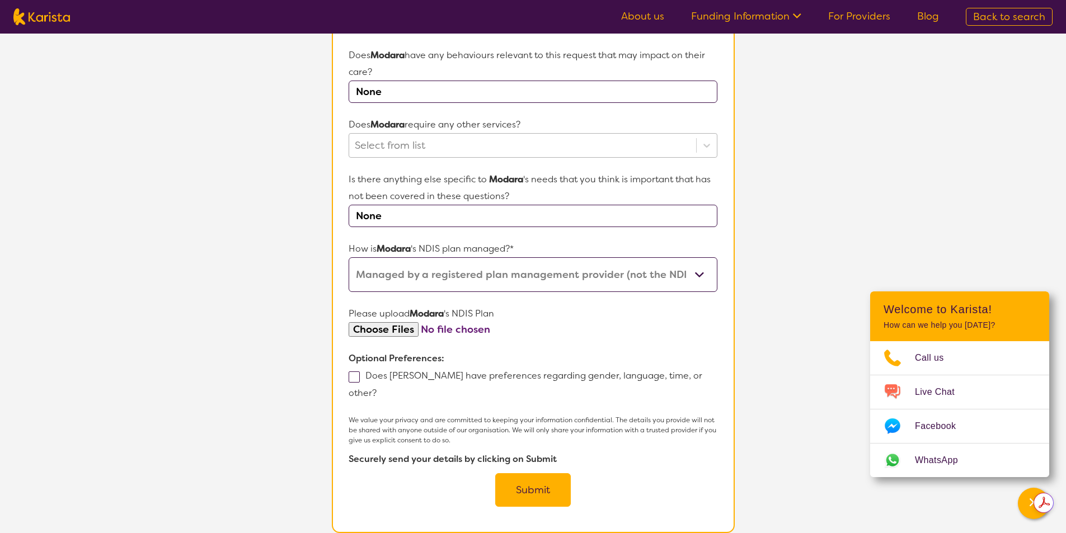
click at [540, 474] on button "Submit" at bounding box center [533, 491] width 76 height 34
click at [540, 474] on div "We value your privacy and are committed to keeping your information confidentia…" at bounding box center [533, 461] width 368 height 92
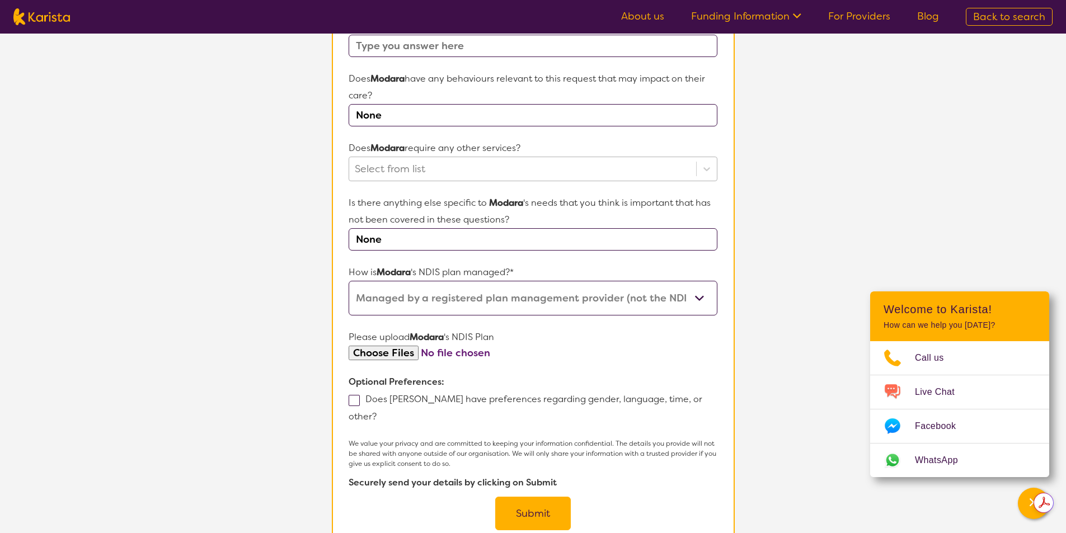
click at [540, 474] on div "We value your privacy and are committed to keeping your information confidentia…" at bounding box center [533, 485] width 368 height 92
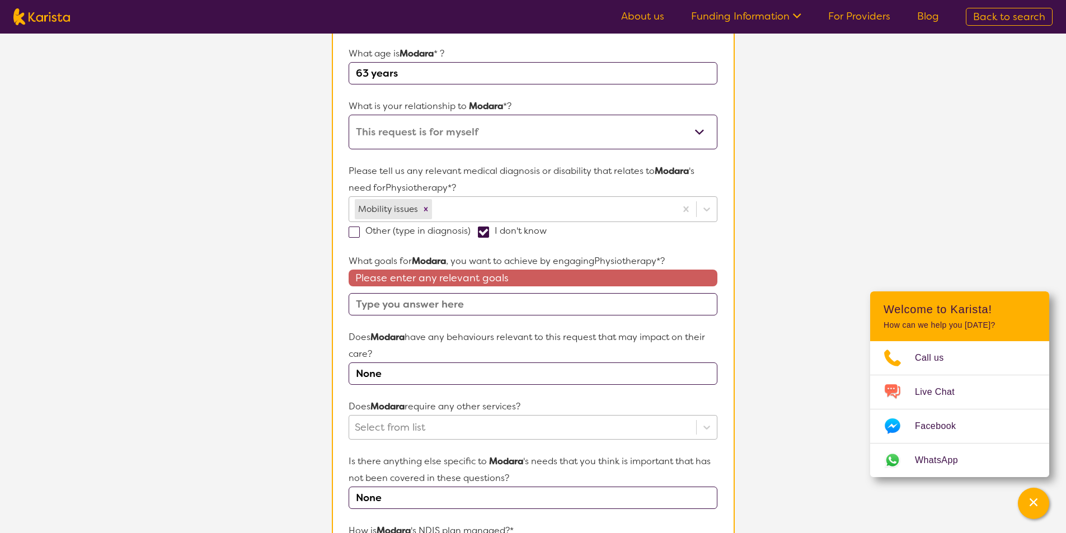
scroll to position [56, 0]
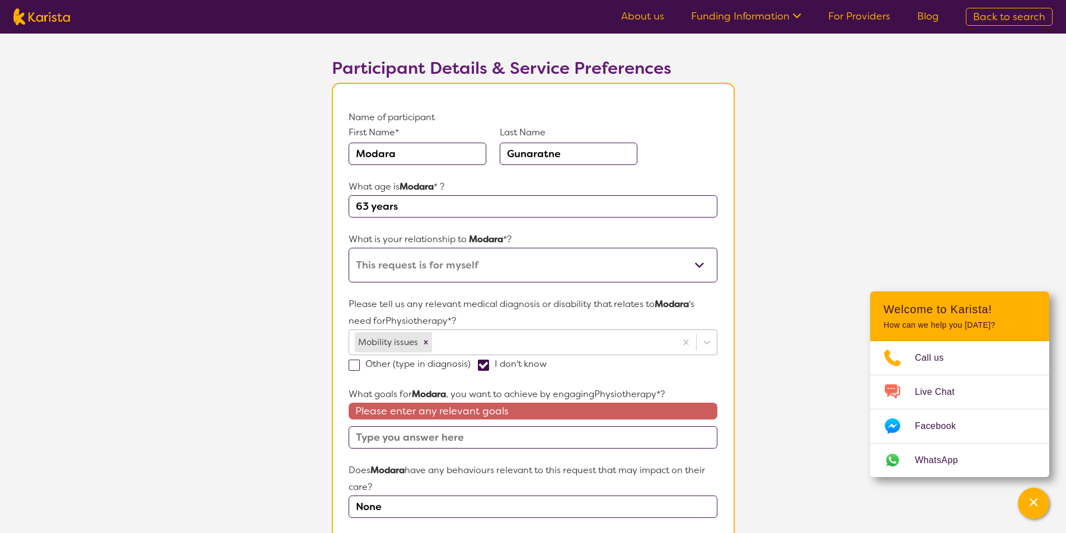
click at [648, 11] on link "About us" at bounding box center [642, 16] width 43 height 13
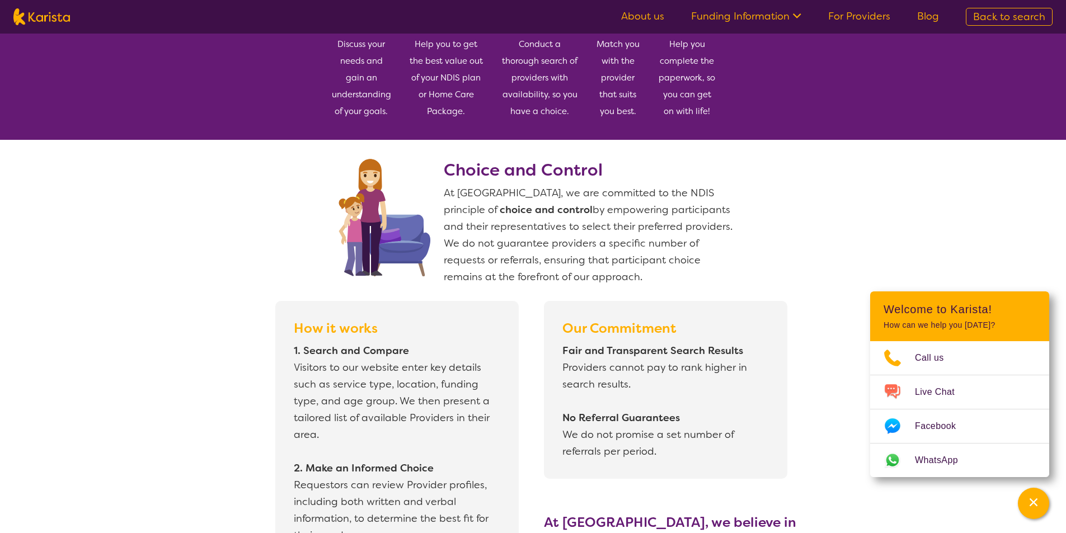
scroll to position [728, 0]
